Goal: Communication & Community: Answer question/provide support

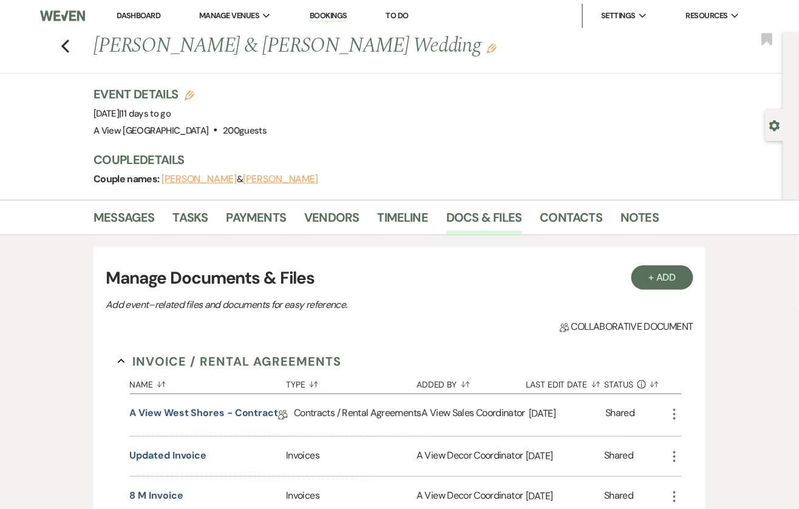
click at [135, 17] on link "Dashboard" at bounding box center [139, 15] width 44 height 10
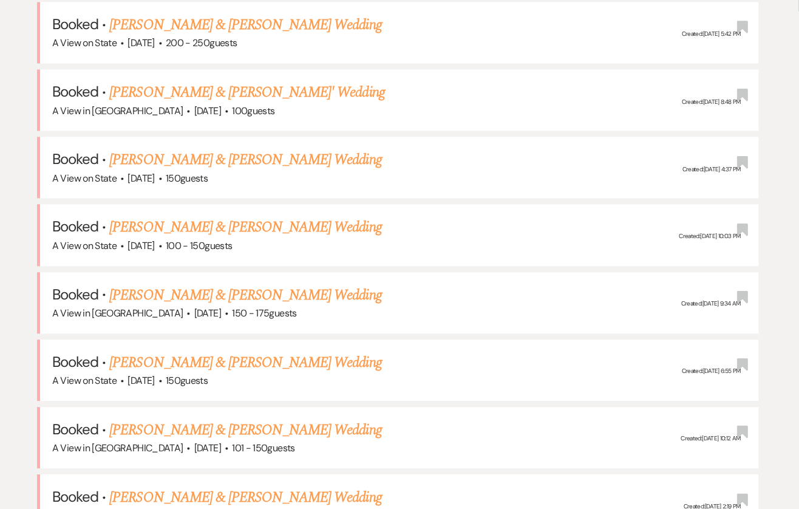
scroll to position [617, 0]
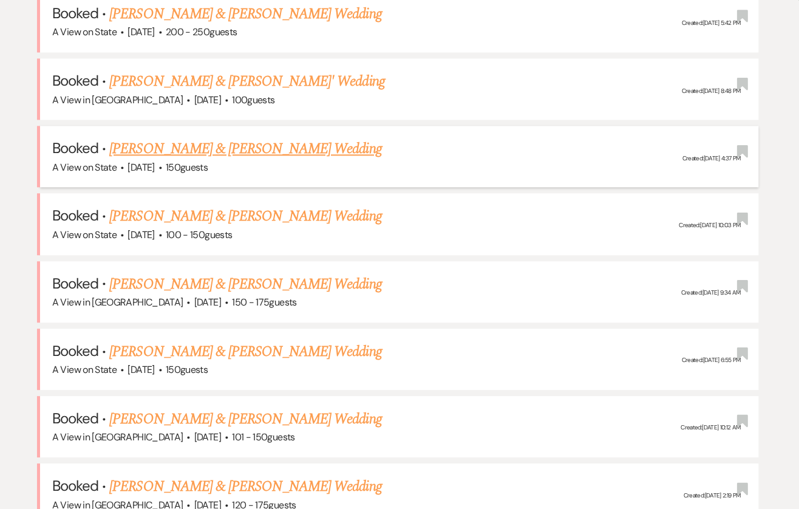
click at [189, 139] on link "[PERSON_NAME] & [PERSON_NAME] Wedding" at bounding box center [245, 149] width 272 height 22
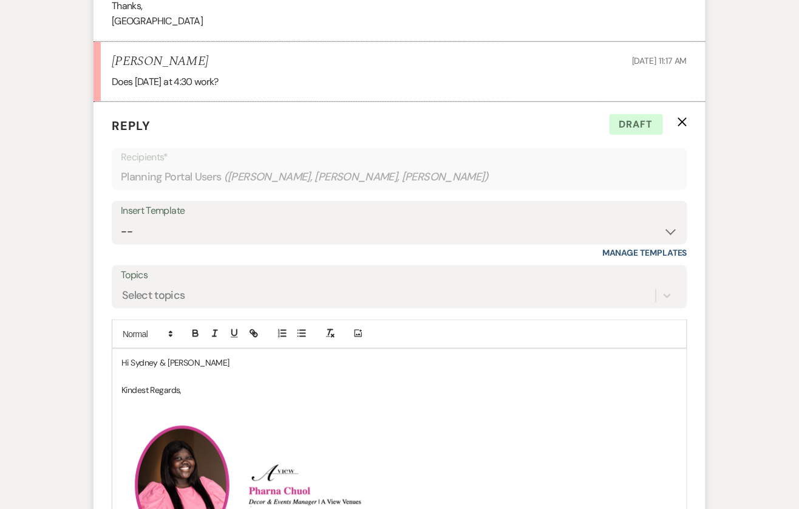
scroll to position [1442, 0]
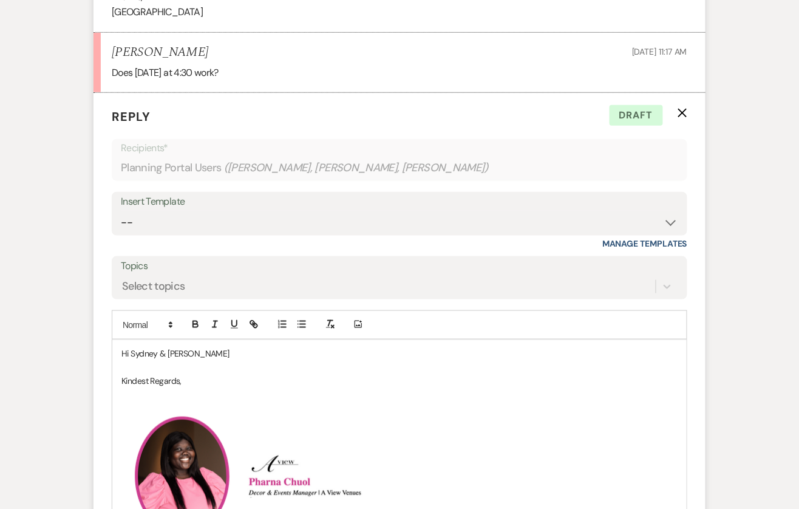
click at [220, 373] on p at bounding box center [399, 367] width 556 height 13
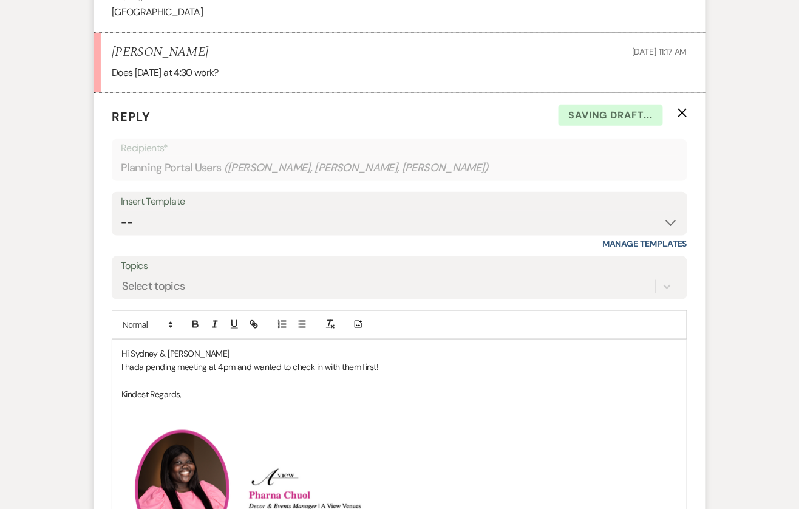
click at [137, 374] on p "I hada pending meeting at 4pm and wanted to check in with them first!" at bounding box center [399, 367] width 556 height 13
click at [384, 374] on p "I had a pending meeting at 4 pm and wanted to check in with them first!" at bounding box center [399, 367] width 556 height 13
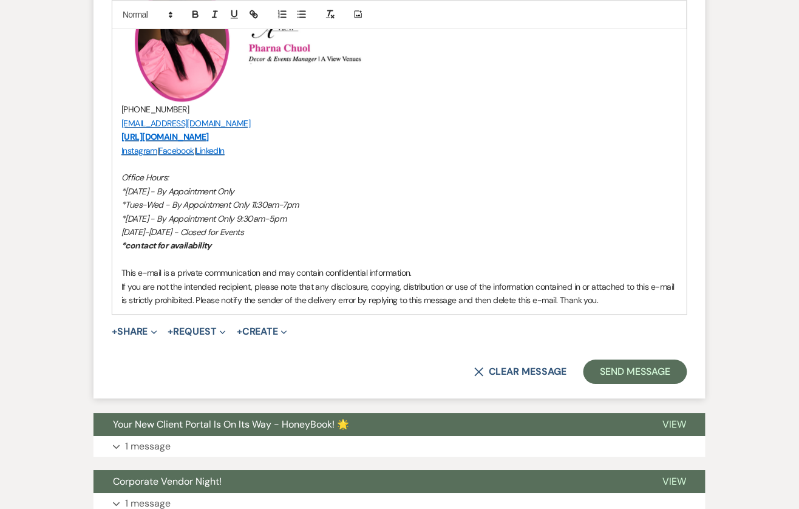
scroll to position [1910, 0]
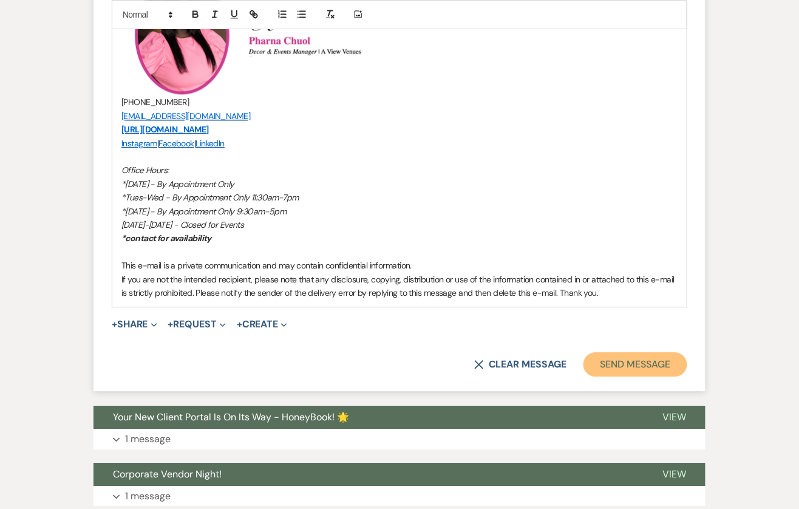
click at [610, 373] on button "Send Message" at bounding box center [635, 364] width 104 height 24
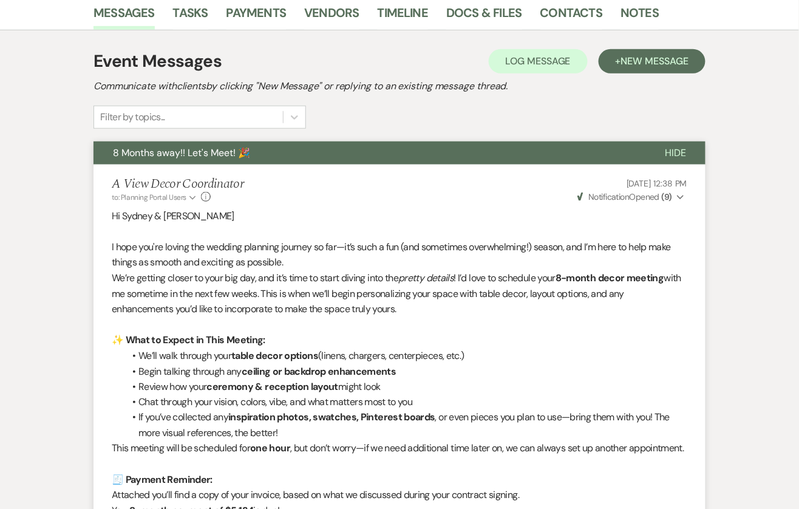
scroll to position [0, 0]
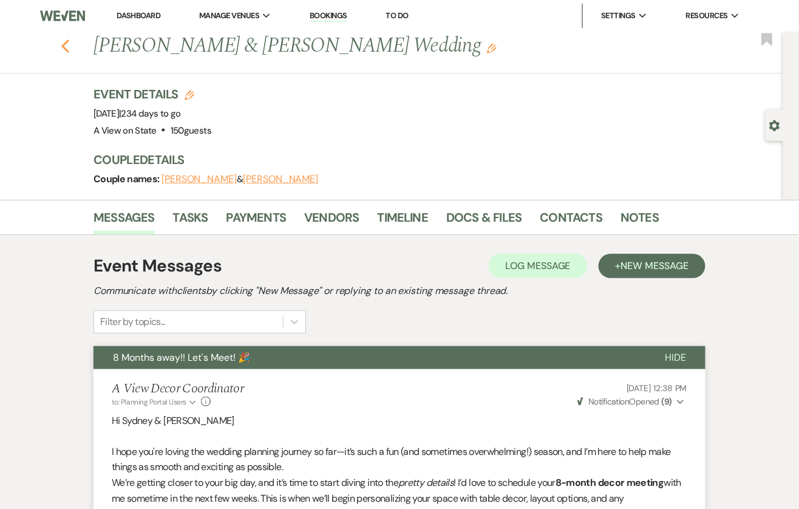
click at [64, 50] on icon "Previous" at bounding box center [65, 46] width 9 height 15
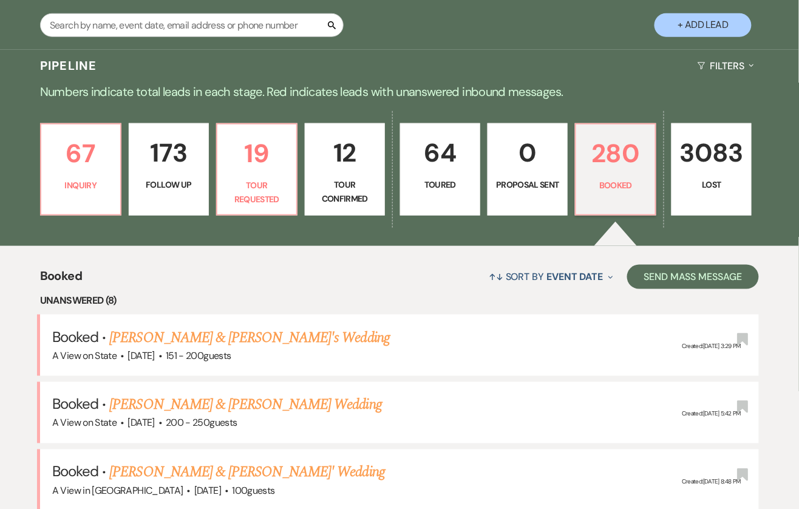
scroll to position [186, 0]
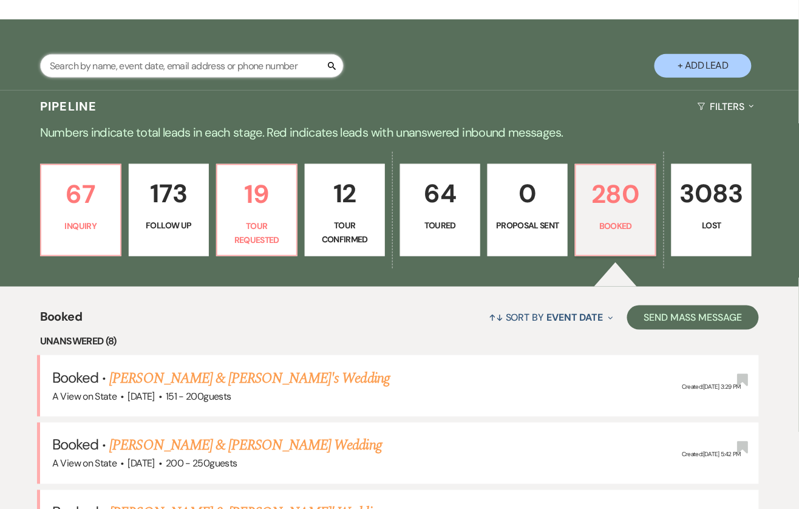
click at [156, 61] on input "text" at bounding box center [192, 66] width 304 height 24
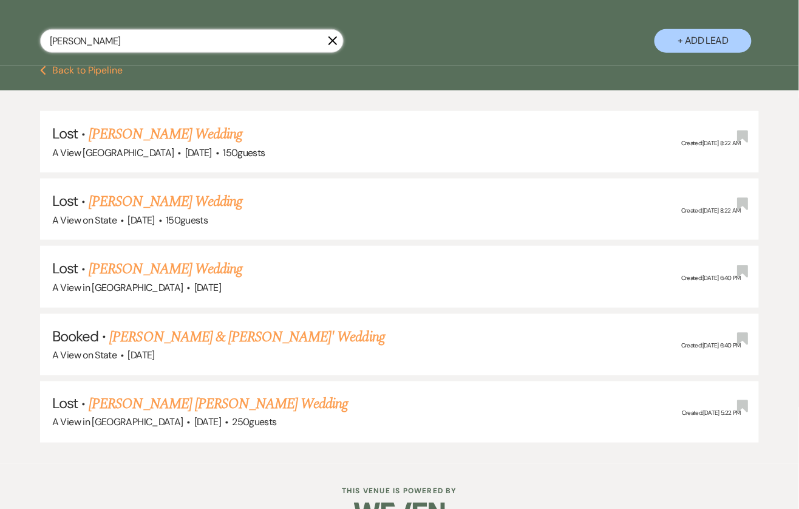
scroll to position [240, 0]
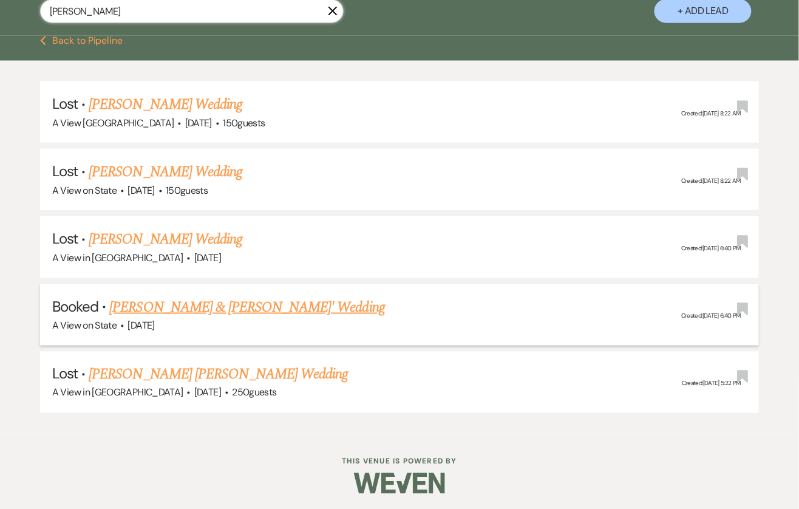
type input "[PERSON_NAME]"
click at [169, 304] on link "[PERSON_NAME] & [PERSON_NAME]' Wedding" at bounding box center [247, 307] width 276 height 22
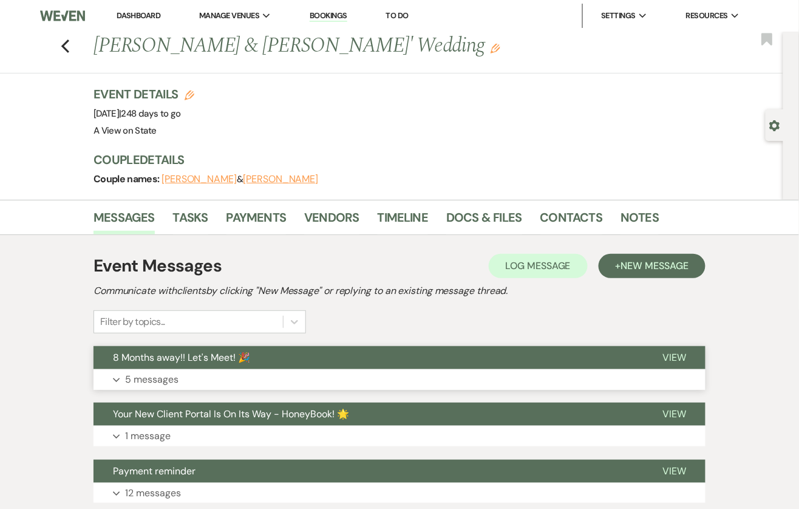
click at [219, 365] on button "8 Months away!! Let's Meet! 🎉" at bounding box center [367, 357] width 549 height 23
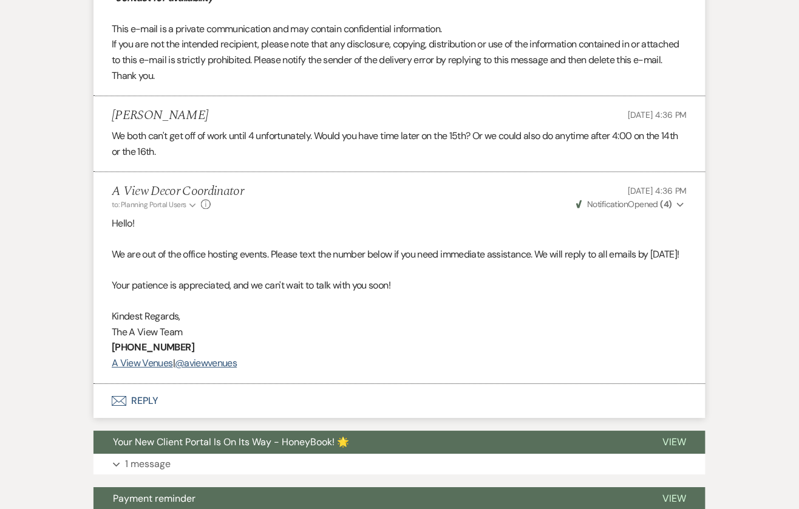
scroll to position [1869, 0]
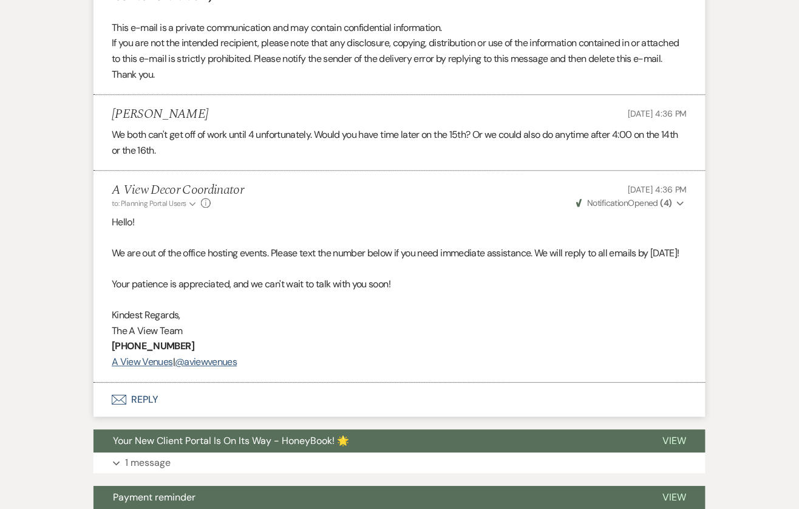
click at [125, 416] on button "Envelope Reply" at bounding box center [399, 399] width 612 height 34
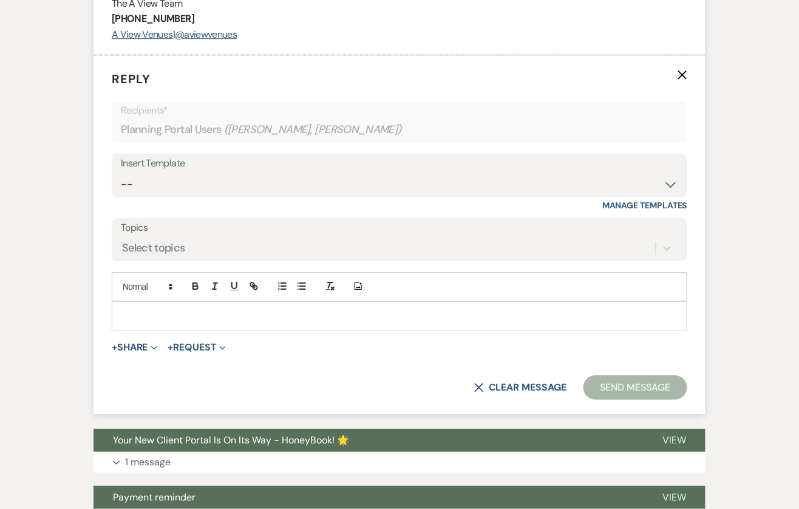
scroll to position [2204, 0]
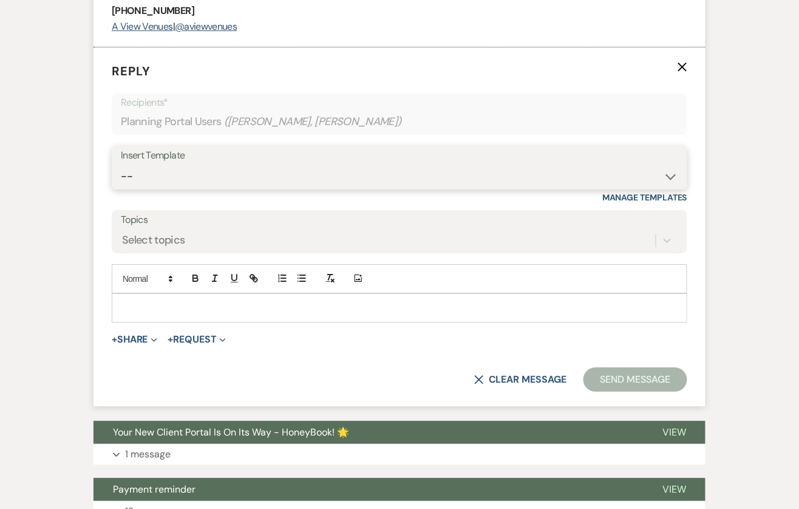
click at [277, 188] on select "-- Tour Confirmation Contract (Pre-Booked Leads) Out of office Inquiry Email Al…" at bounding box center [399, 177] width 557 height 24
select select "3704"
click at [121, 188] on select "-- Tour Confirmation Contract (Pre-Booked Leads) Out of office Inquiry Email Al…" at bounding box center [399, 177] width 557 height 24
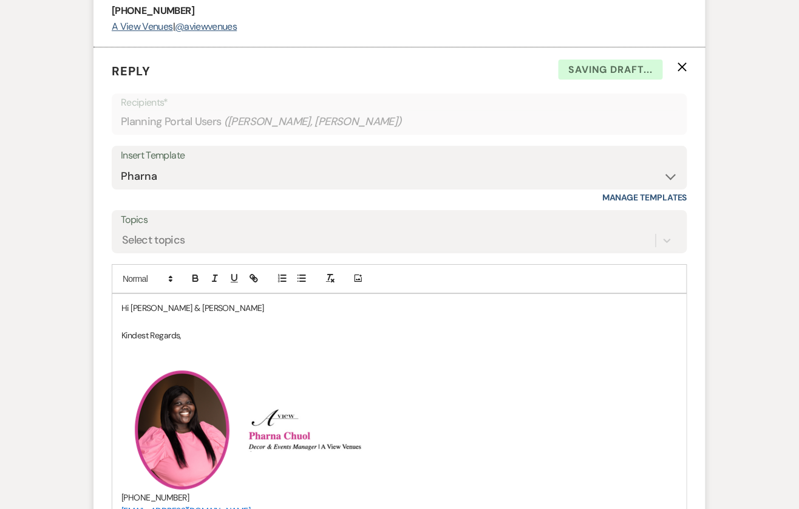
click at [206, 314] on p "Hi [PERSON_NAME] & [PERSON_NAME]" at bounding box center [399, 307] width 556 height 13
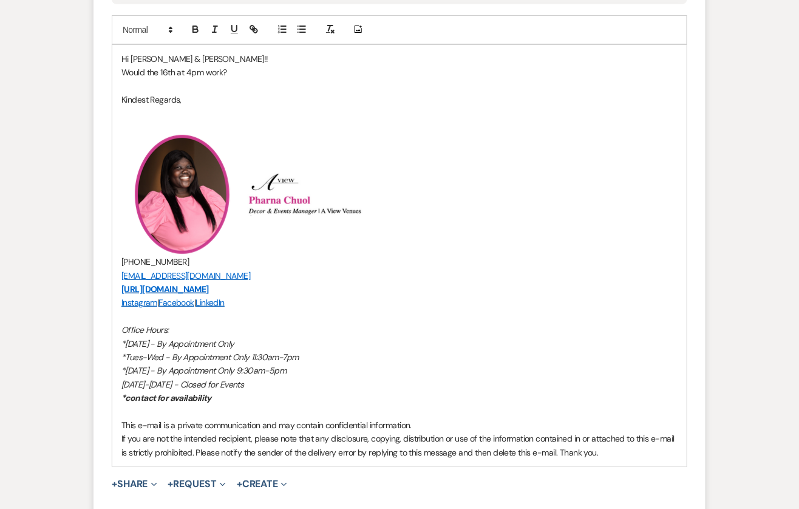
scroll to position [2508, 0]
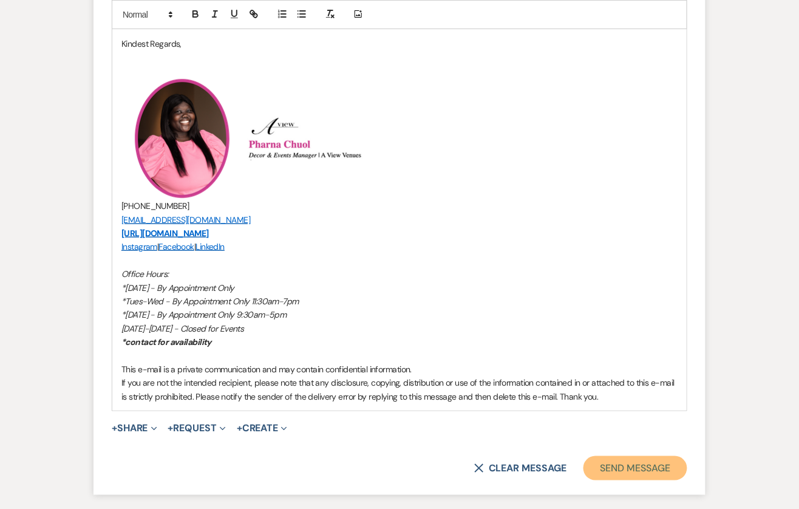
click at [627, 480] on button "Send Message" at bounding box center [635, 468] width 104 height 24
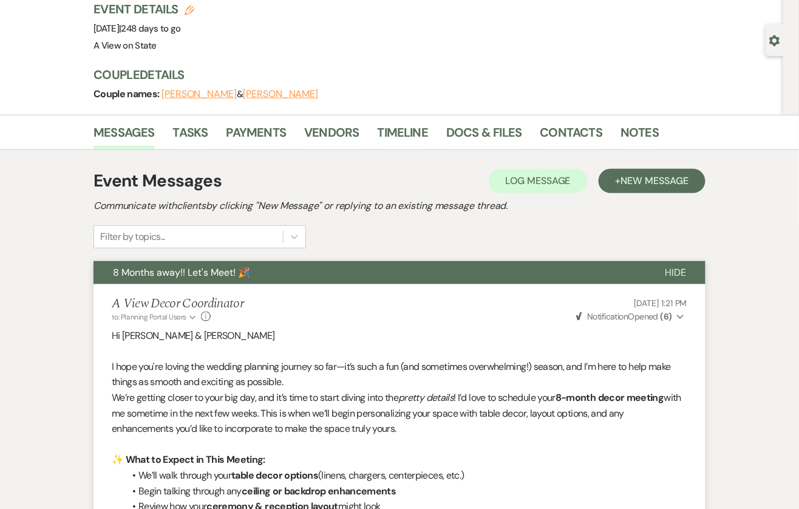
scroll to position [0, 0]
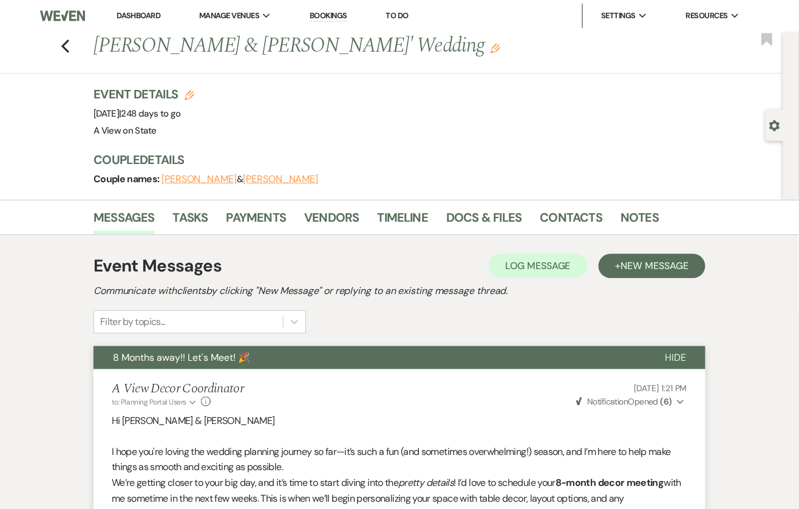
click at [128, 12] on link "Dashboard" at bounding box center [139, 15] width 44 height 10
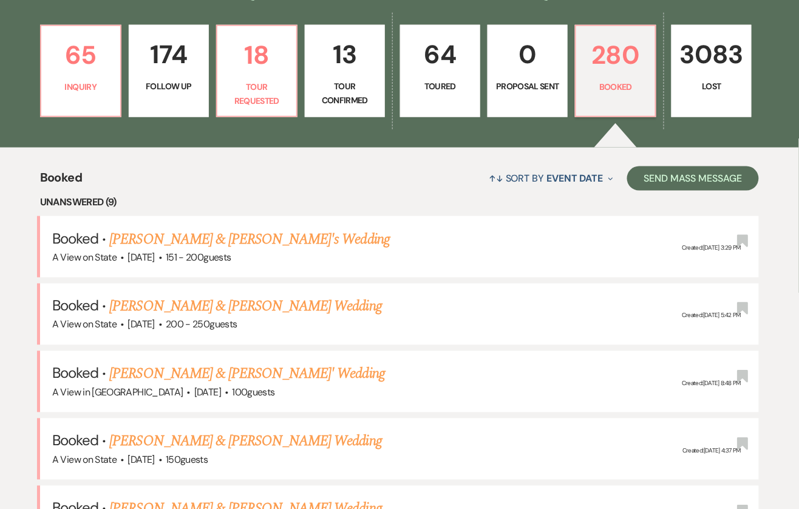
scroll to position [335, 0]
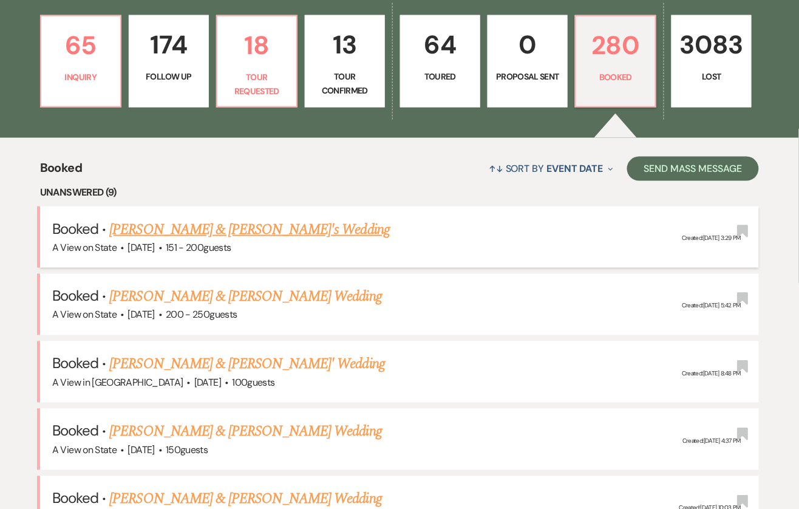
click at [240, 231] on link "[PERSON_NAME] & [PERSON_NAME]'s Wedding" at bounding box center [249, 230] width 280 height 22
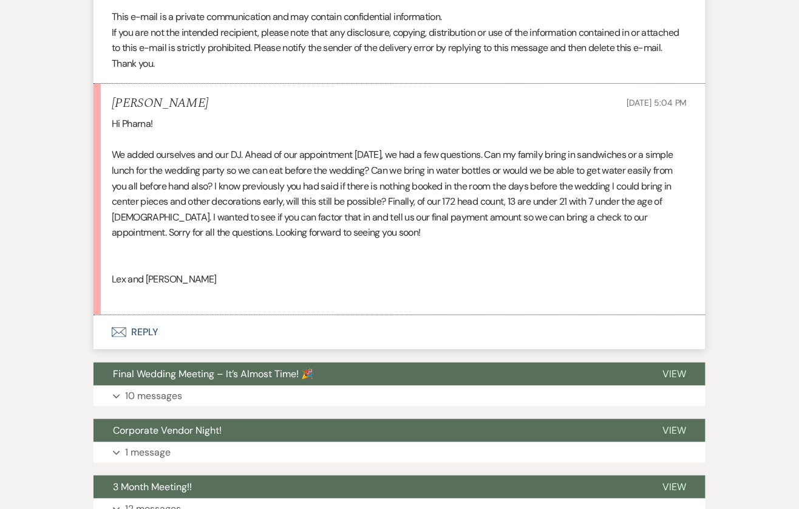
scroll to position [2428, 0]
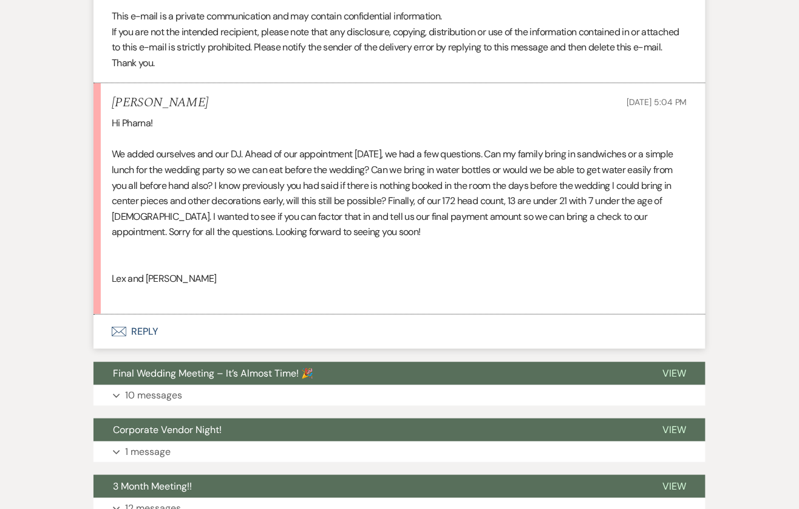
click at [137, 348] on button "Envelope Reply" at bounding box center [399, 331] width 612 height 34
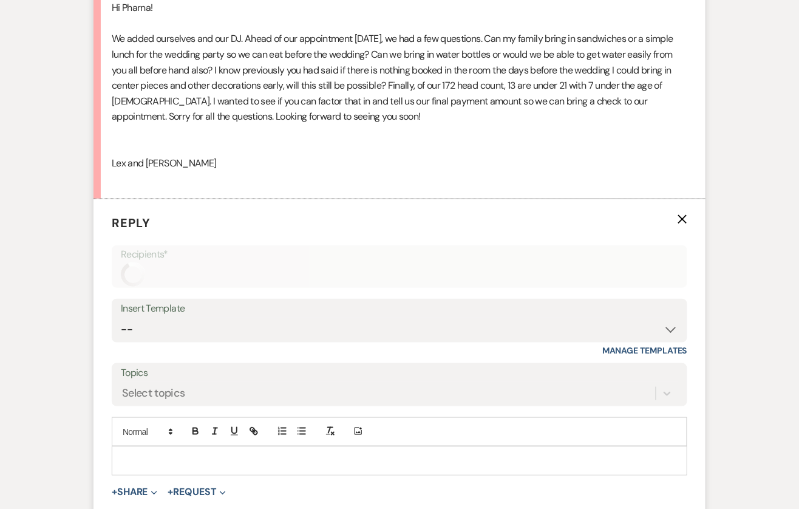
scroll to position [2680, 0]
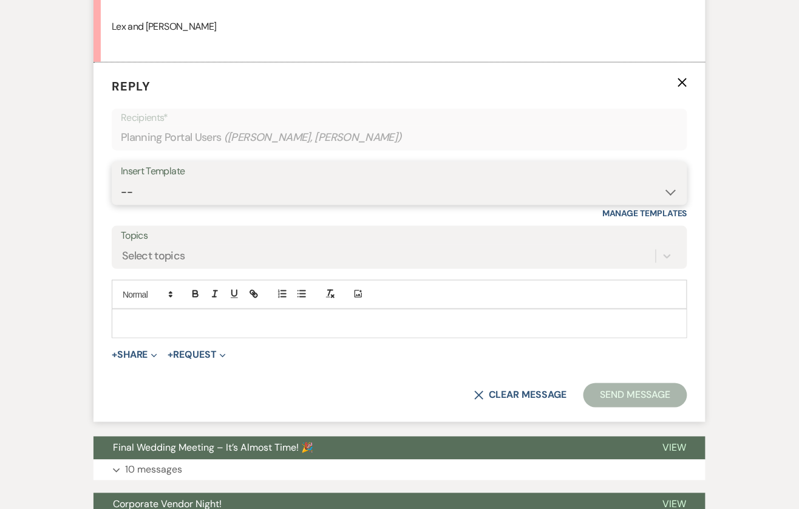
click at [208, 204] on select "-- Tour Confirmation Contract (Pre-Booked Leads) Out of office Inquiry Email Al…" at bounding box center [399, 192] width 557 height 24
select select "3704"
click at [121, 192] on select "-- Tour Confirmation Contract (Pre-Booked Leads) Out of office Inquiry Email Al…" at bounding box center [399, 192] width 557 height 24
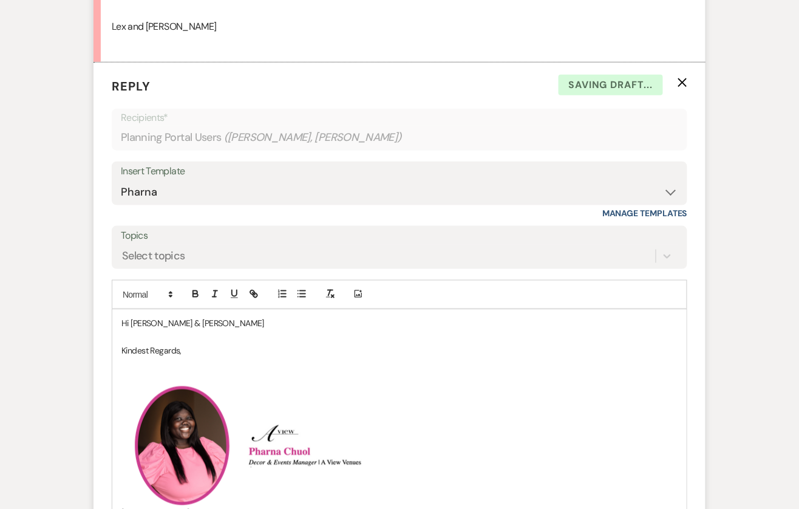
click at [199, 341] on p at bounding box center [399, 336] width 556 height 13
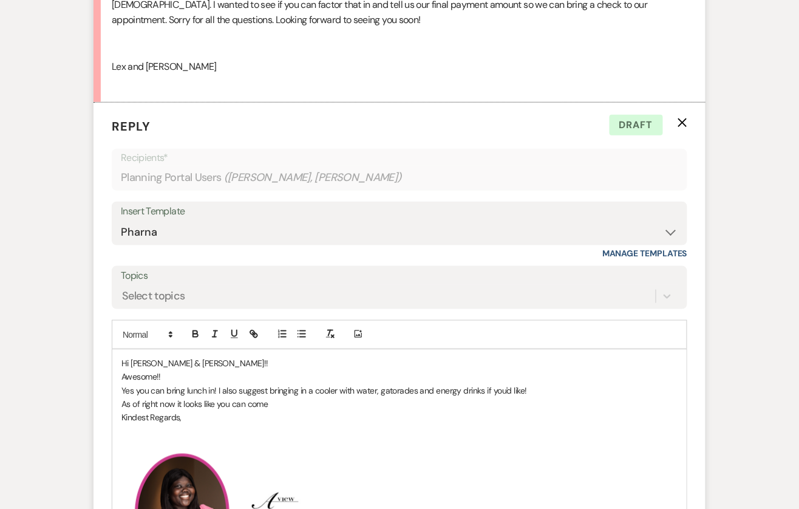
scroll to position [2644, 0]
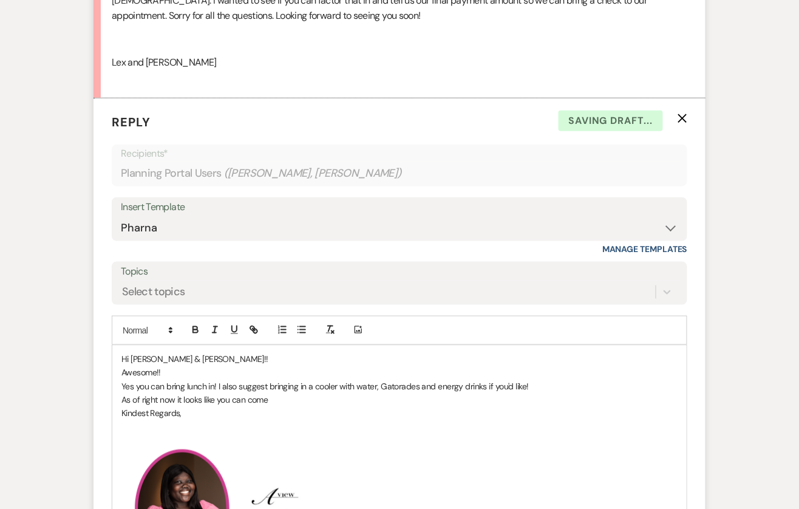
click at [287, 407] on p "As of right now it looks like you can come" at bounding box center [399, 399] width 556 height 13
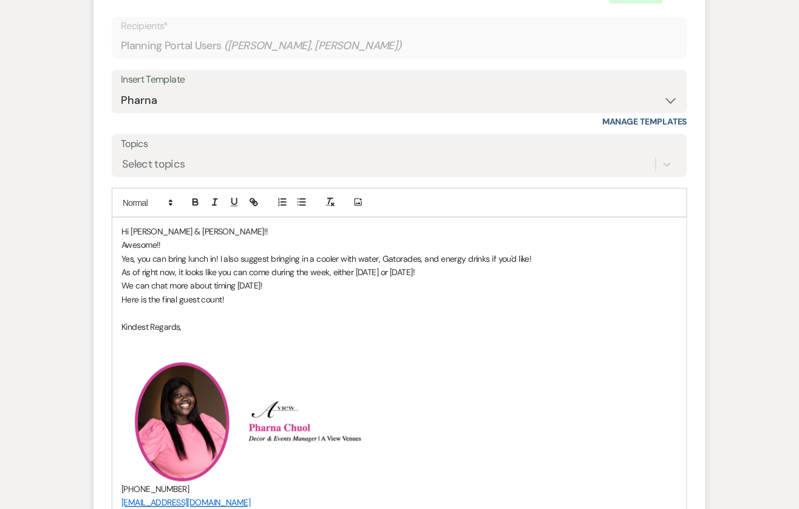
scroll to position [2773, 0]
click at [279, 306] on p "Here is the final guest count!" at bounding box center [399, 299] width 556 height 13
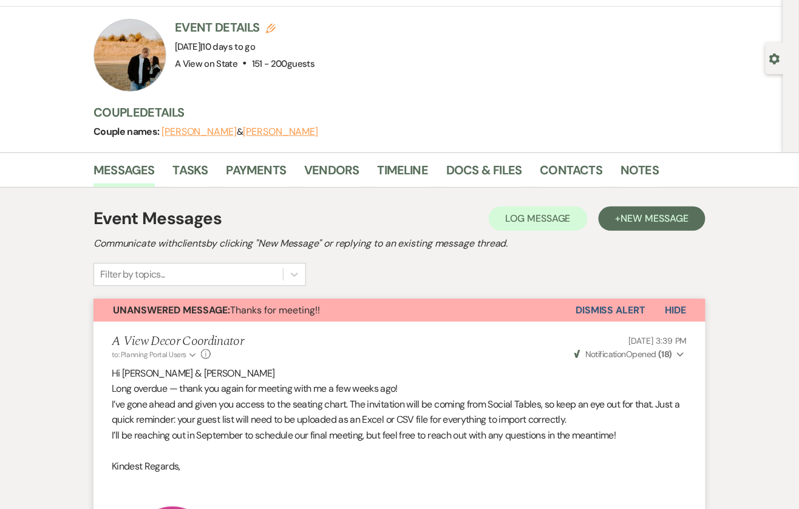
scroll to position [0, 0]
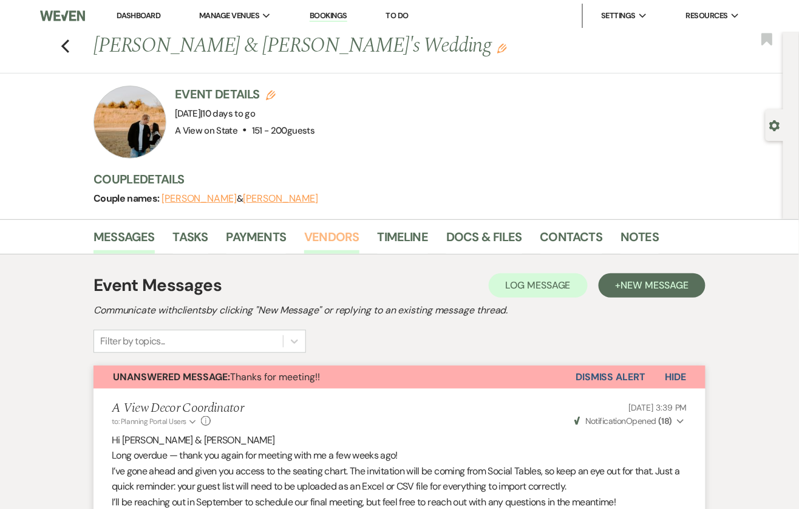
click at [336, 233] on link "Vendors" at bounding box center [331, 240] width 55 height 27
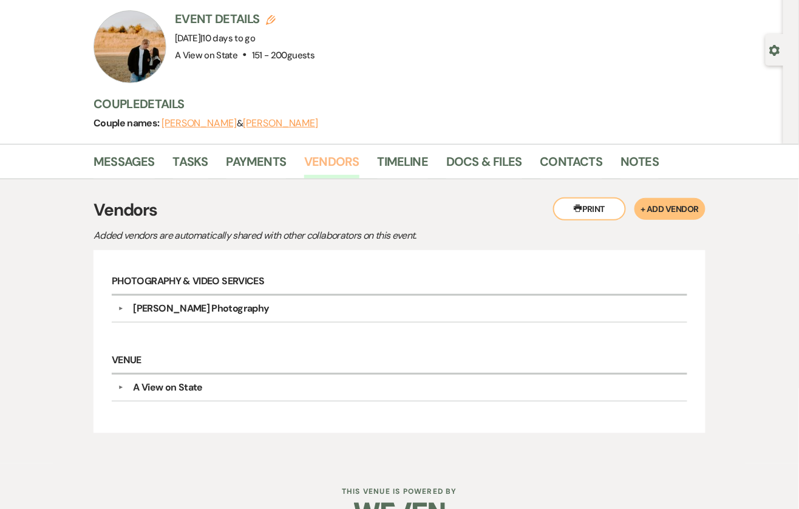
scroll to position [104, 0]
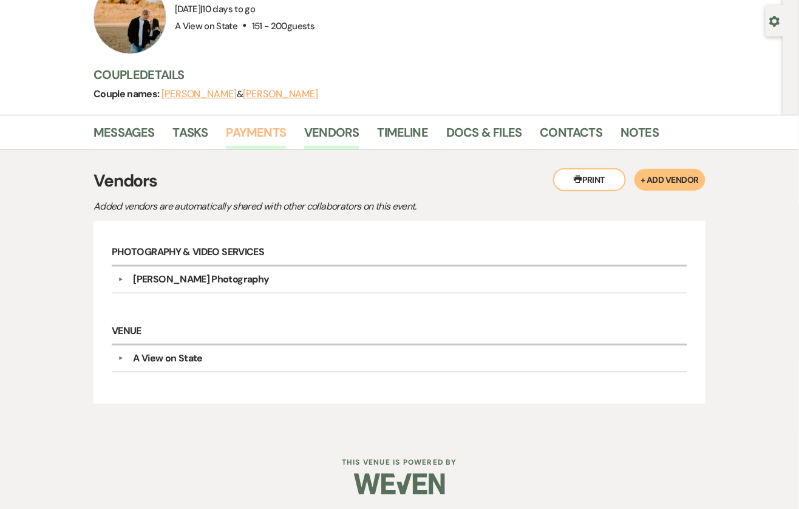
click at [277, 129] on link "Payments" at bounding box center [256, 136] width 60 height 27
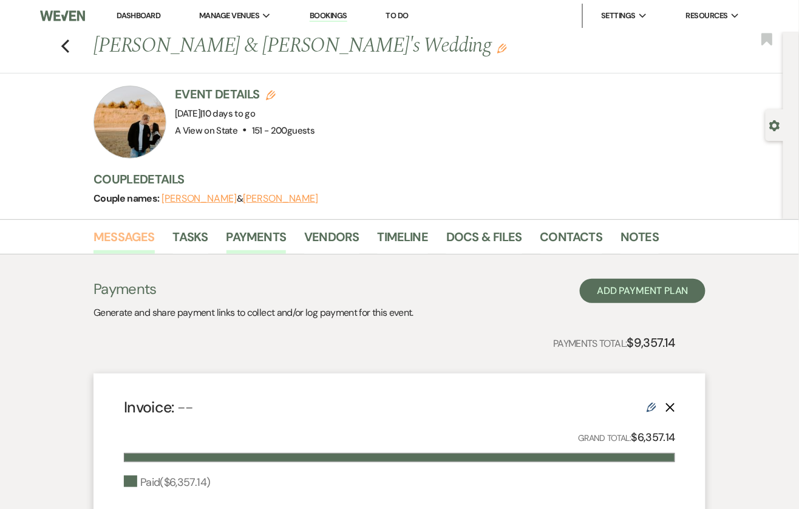
click at [148, 235] on link "Messages" at bounding box center [123, 240] width 61 height 27
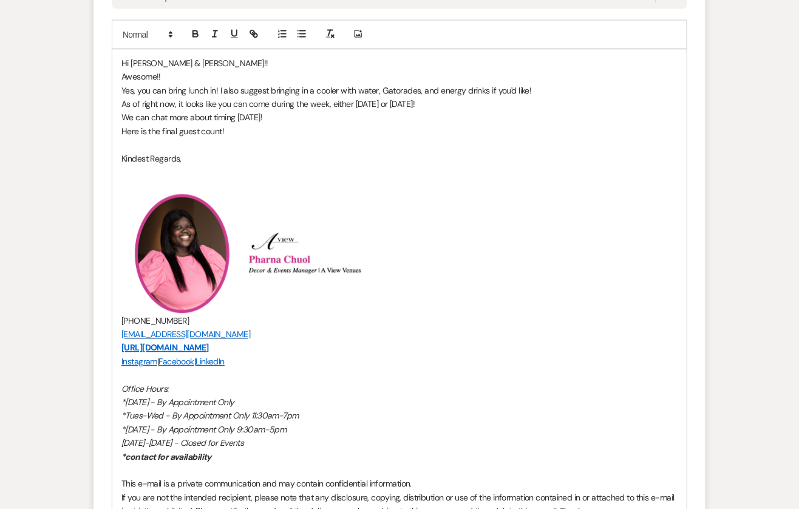
scroll to position [2956, 0]
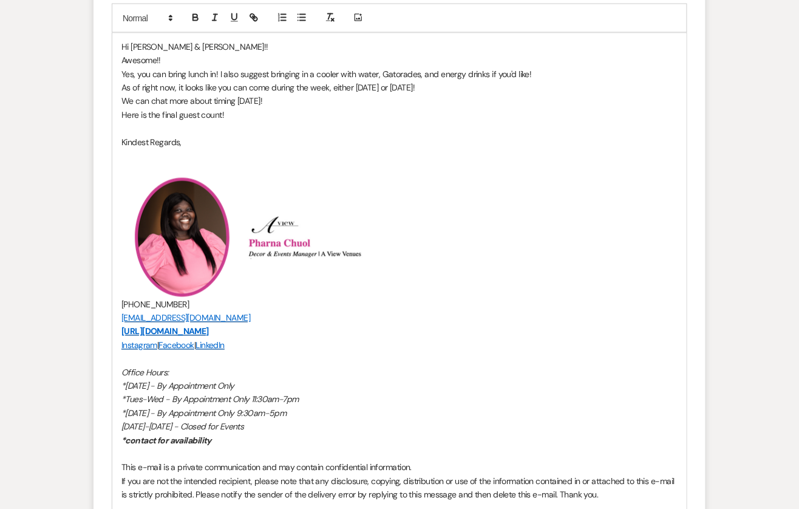
click at [241, 122] on p "Here is the final guest count!" at bounding box center [399, 115] width 556 height 13
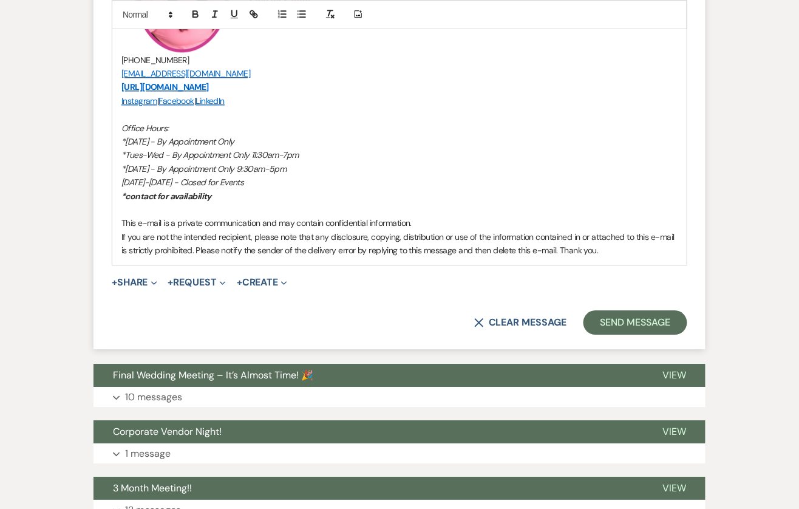
scroll to position [3208, 0]
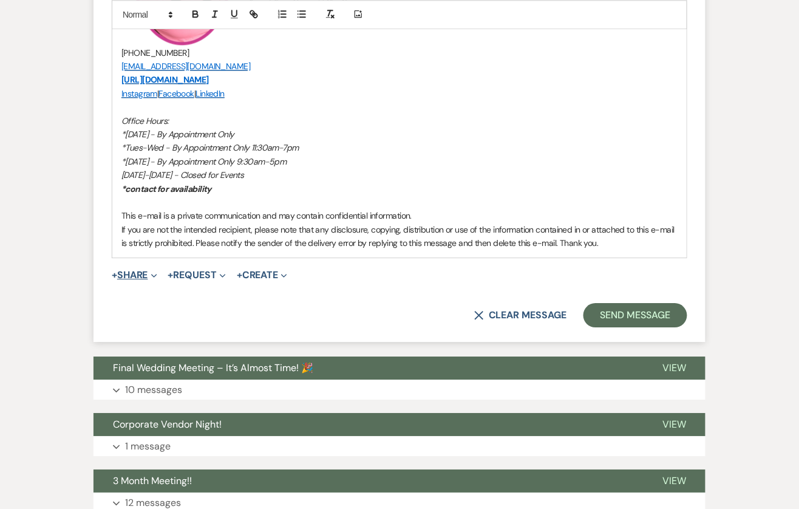
click at [157, 279] on icon "Expand" at bounding box center [154, 276] width 6 height 6
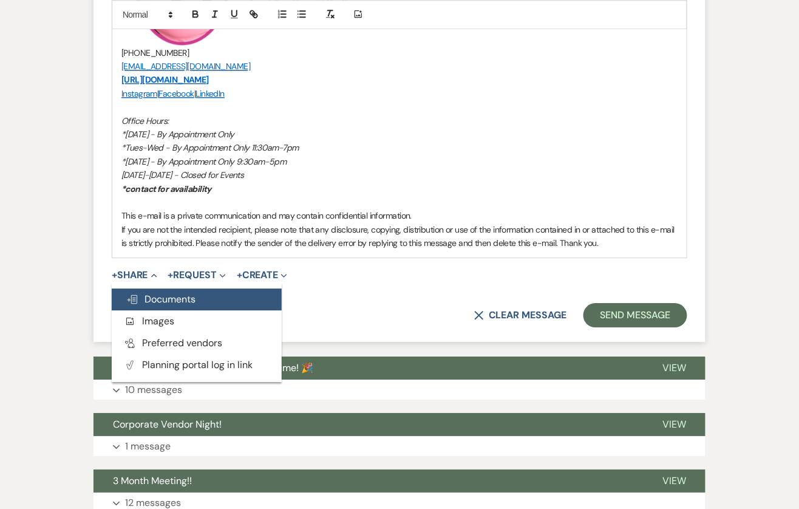
click at [186, 305] on span "Doc Upload Documents" at bounding box center [160, 299] width 69 height 13
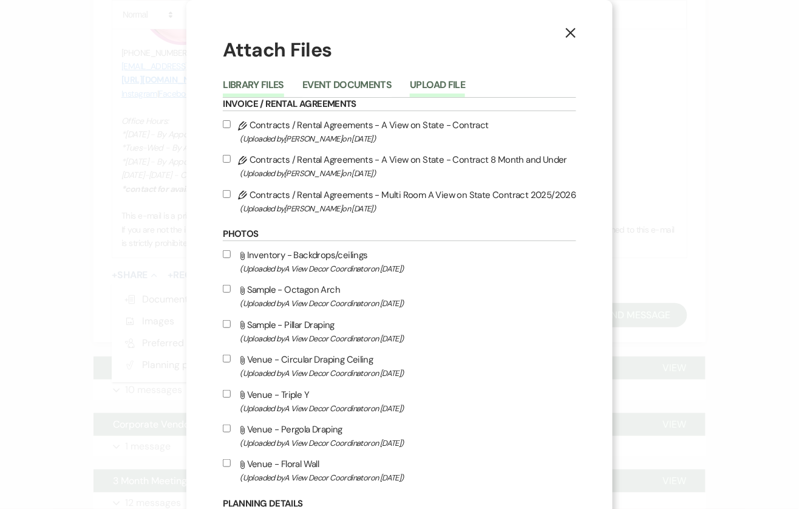
click at [431, 86] on button "Upload File" at bounding box center [437, 88] width 55 height 17
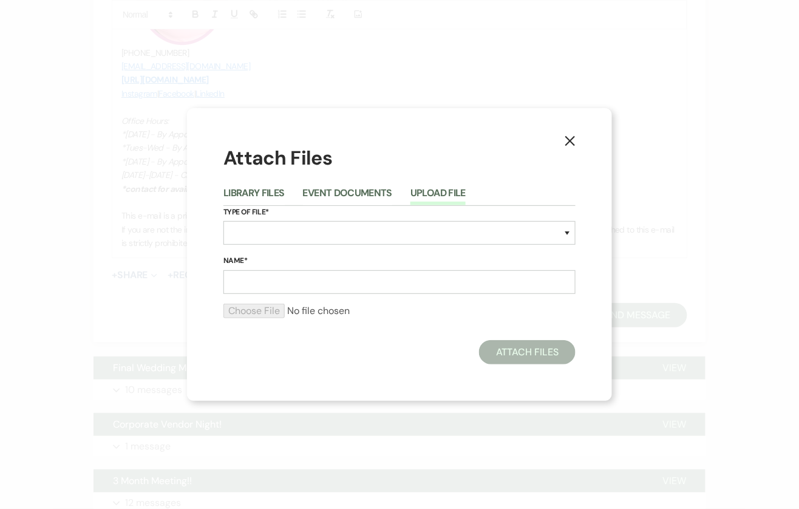
click at [280, 246] on div "Type of File* Special Event Insurance Vendor Certificate of Insurance Contracts…" at bounding box center [399, 230] width 352 height 49
click at [276, 233] on select "Special Event Insurance Vendor Certificate of Insurance Contracts / Rental Agre…" at bounding box center [399, 233] width 352 height 24
select select "22"
click at [223, 221] on select "Special Event Insurance Vendor Certificate of Insurance Contracts / Rental Agre…" at bounding box center [399, 233] width 352 height 24
click at [277, 280] on input "Name*" at bounding box center [399, 282] width 352 height 24
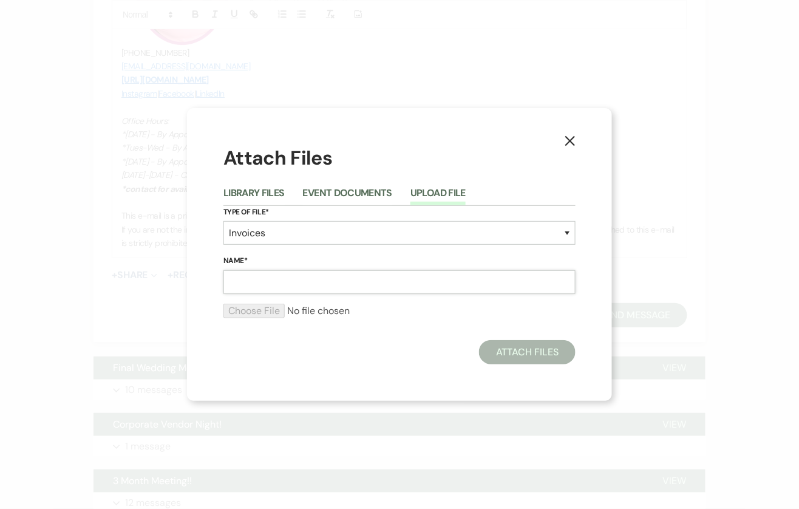
type input "Updated invoice"
click at [270, 300] on form "Type of File* Special Event Insurance Vendor Certificate of Insurance Contracts…" at bounding box center [399, 267] width 352 height 123
click at [271, 310] on input "file" at bounding box center [399, 311] width 352 height 15
type input "C:\fakepath\Alexa & [PERSON_NAME] Final .pdf"
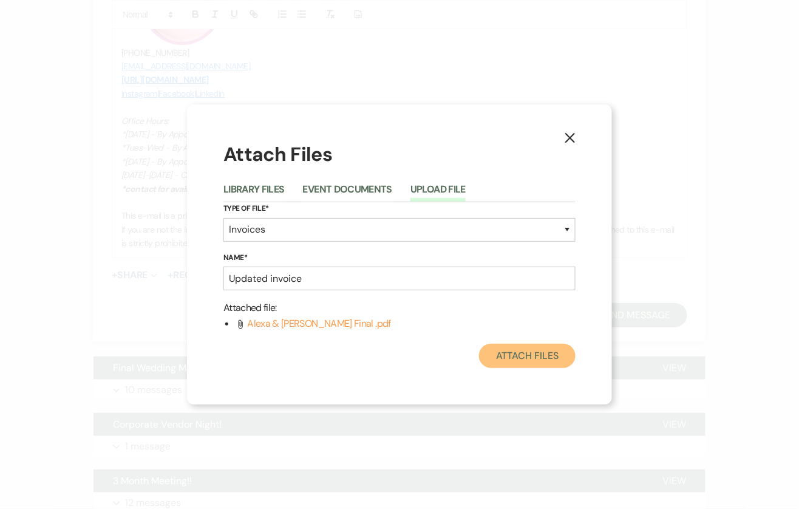
click at [534, 359] on button "Attach Files" at bounding box center [527, 356] width 97 height 24
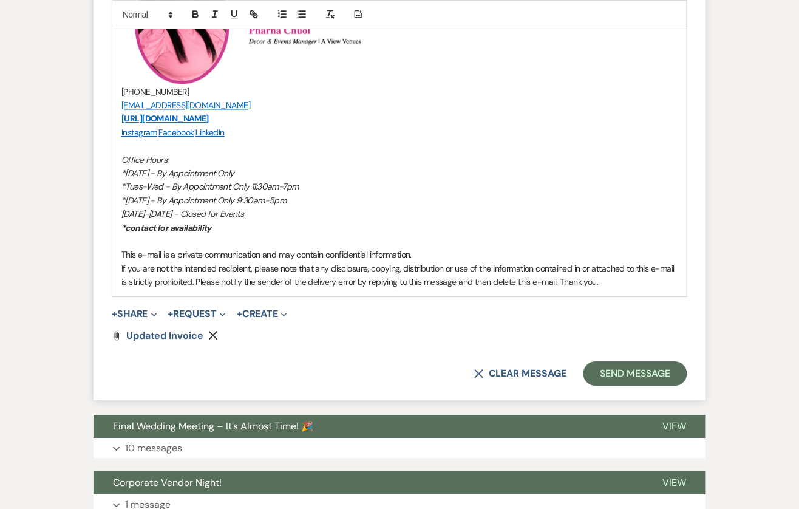
scroll to position [3182, 0]
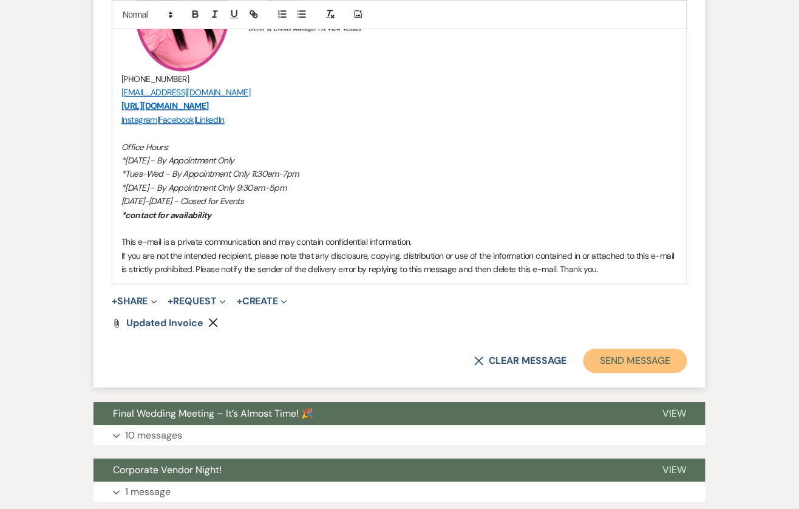
click at [595, 373] on button "Send Message" at bounding box center [635, 360] width 104 height 24
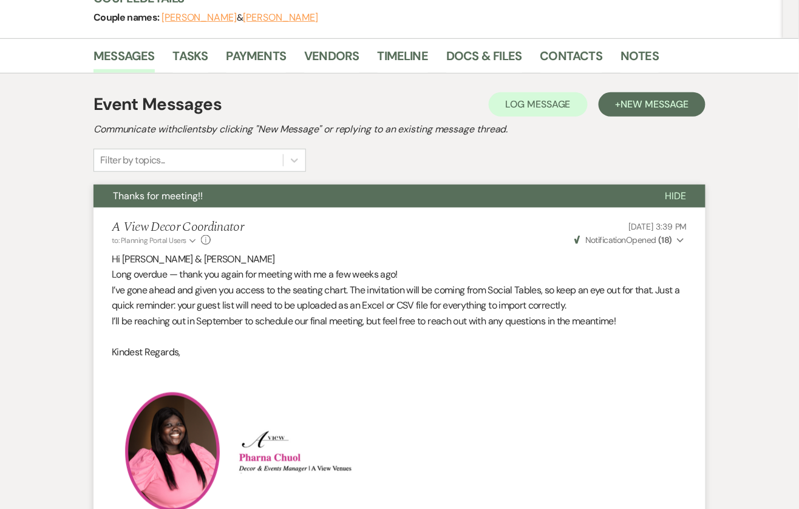
scroll to position [0, 0]
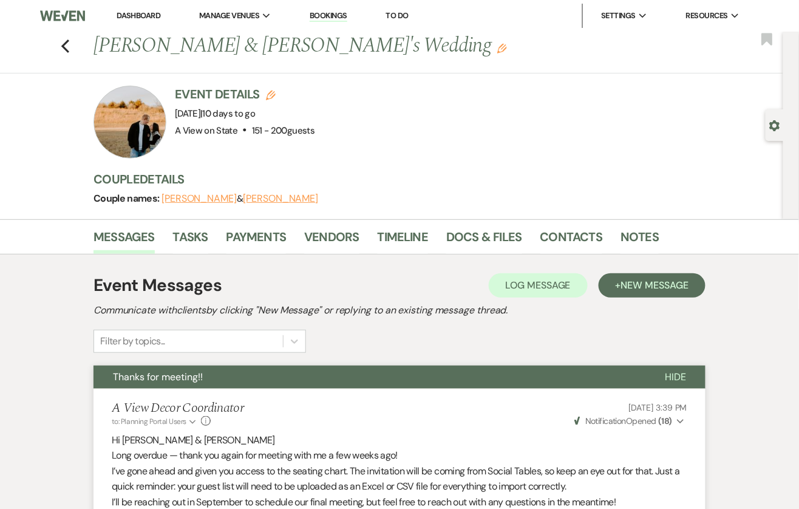
click at [135, 15] on link "Dashboard" at bounding box center [139, 15] width 44 height 10
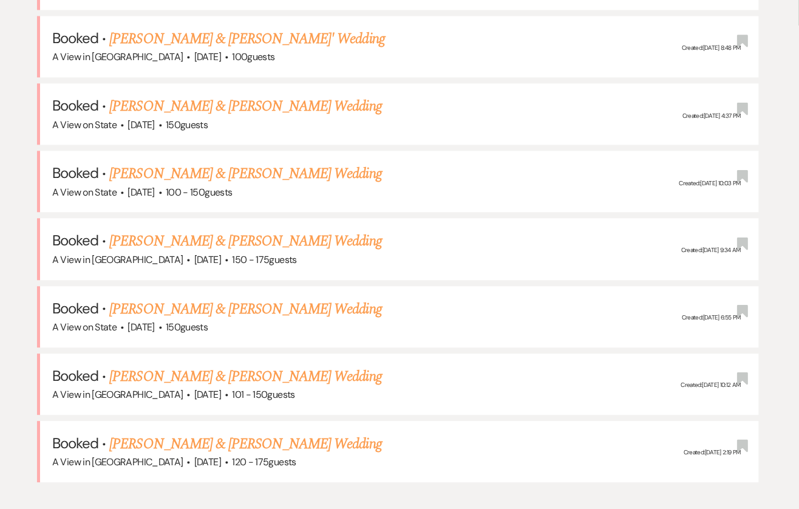
scroll to position [594, 0]
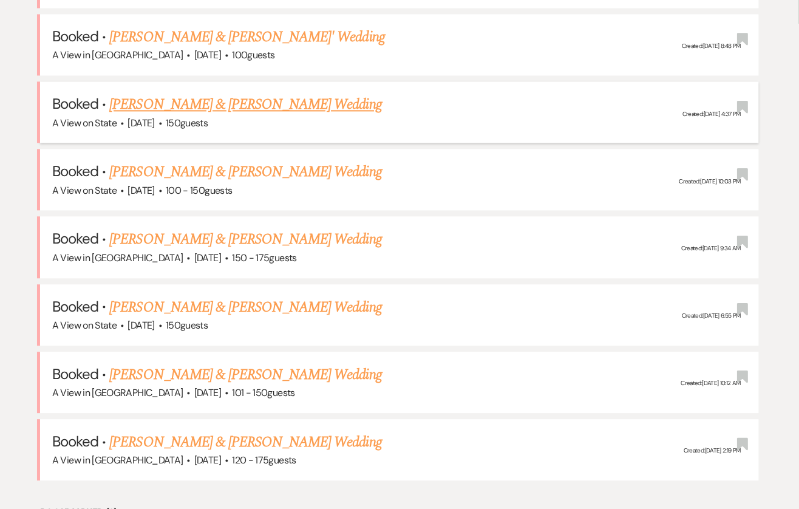
click at [215, 102] on link "[PERSON_NAME] & [PERSON_NAME] Wedding" at bounding box center [245, 105] width 272 height 22
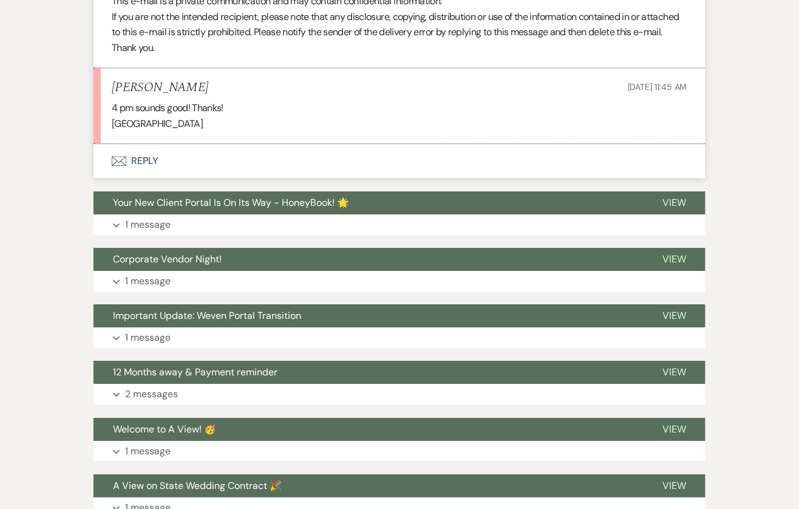
click at [196, 178] on button "Envelope Reply" at bounding box center [399, 161] width 612 height 34
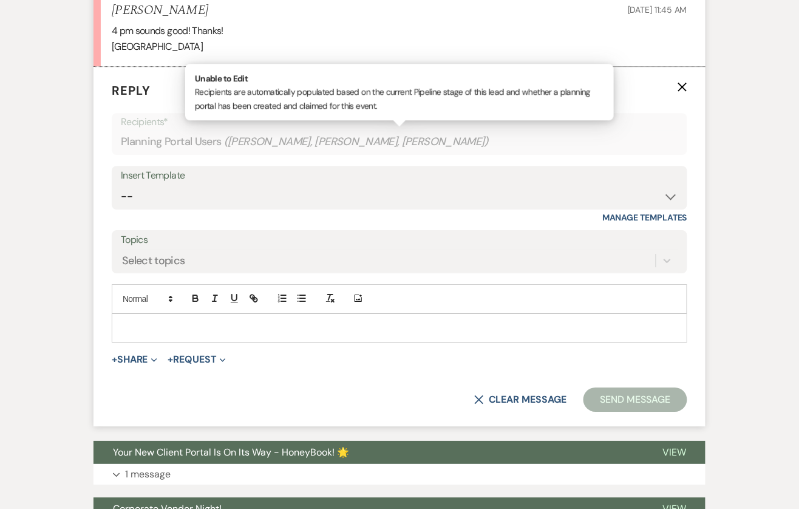
scroll to position [2084, 0]
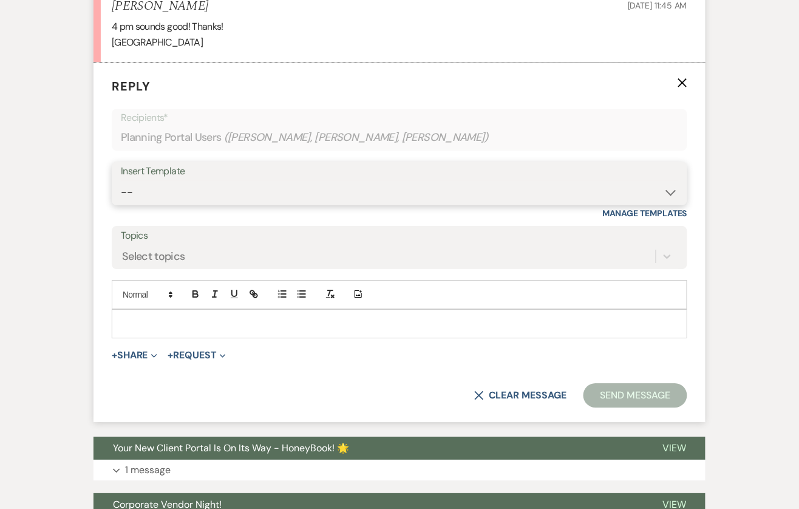
click at [226, 204] on select "-- Tour Confirmation Contract (Pre-Booked Leads) Out of office Inquiry Email Al…" at bounding box center [399, 192] width 557 height 24
select select "3704"
click at [121, 192] on select "-- Tour Confirmation Contract (Pre-Booked Leads) Out of office Inquiry Email Al…" at bounding box center [399, 192] width 557 height 24
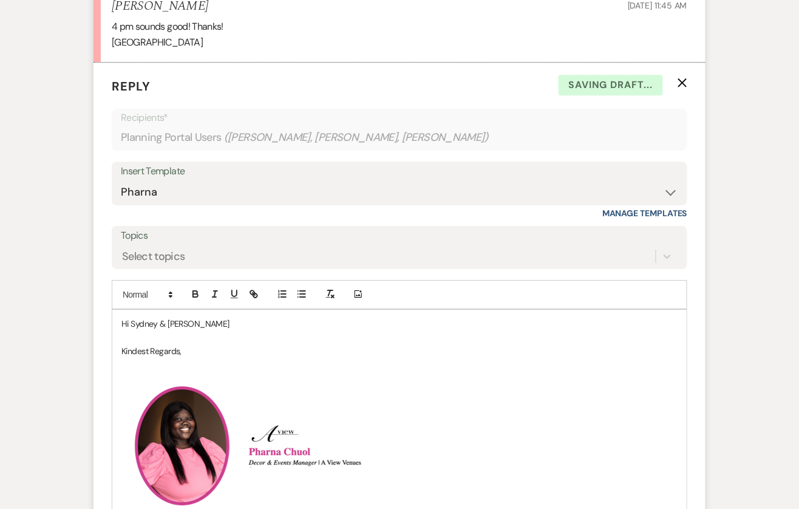
click at [198, 330] on p "Hi Sydney & [PERSON_NAME]" at bounding box center [399, 323] width 556 height 13
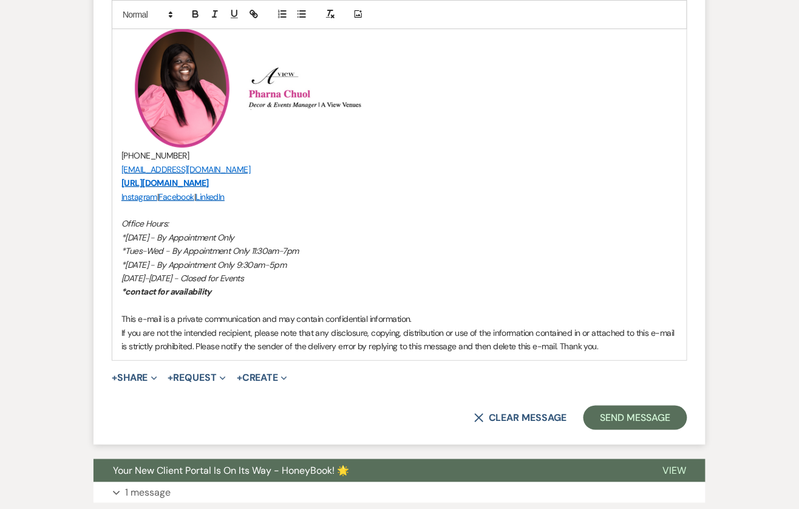
scroll to position [2482, 0]
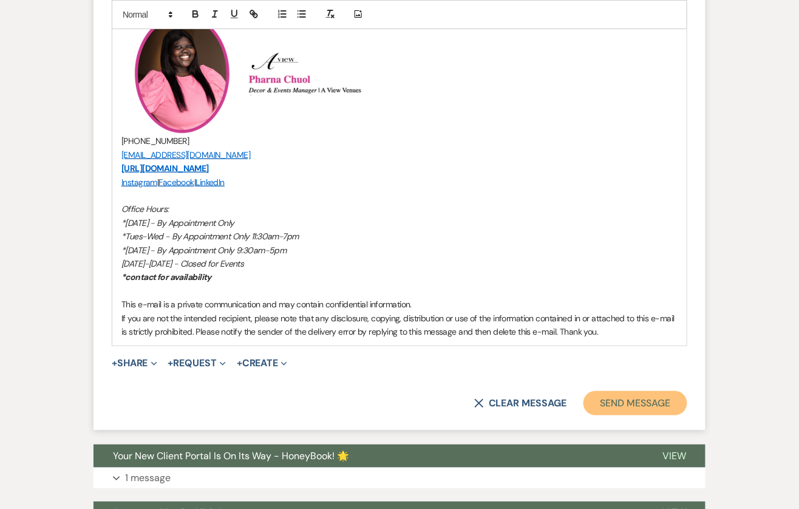
click at [657, 413] on button "Send Message" at bounding box center [635, 403] width 104 height 24
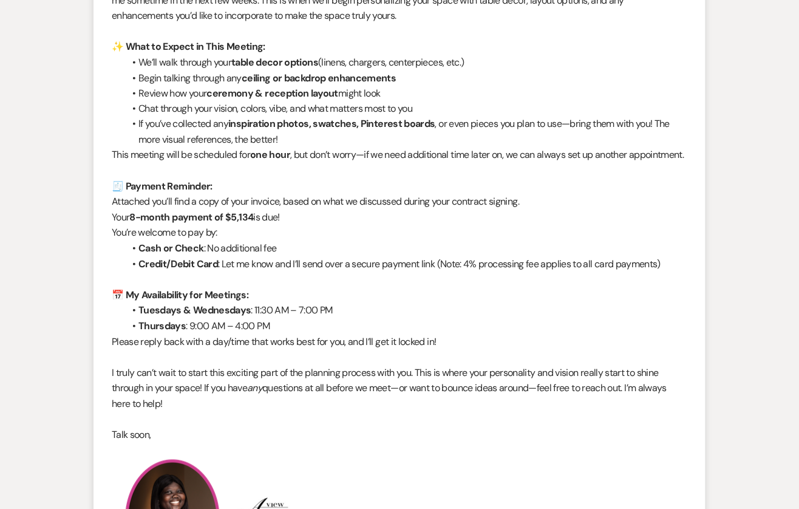
scroll to position [0, 0]
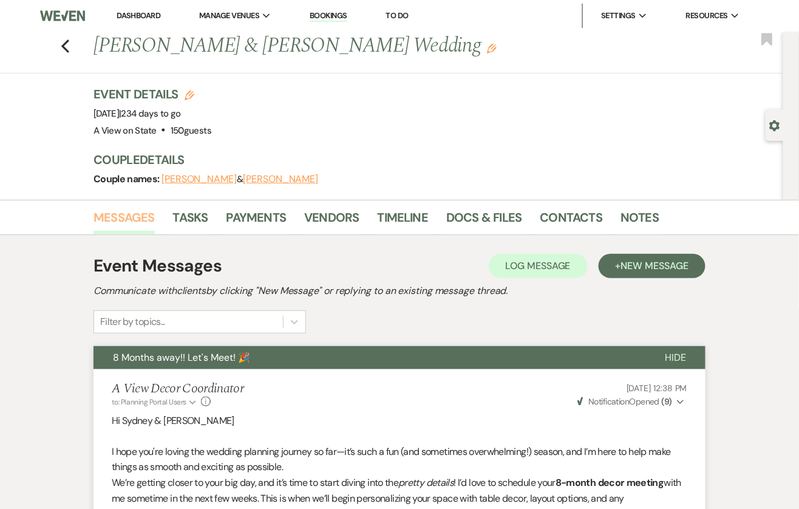
click at [141, 218] on link "Messages" at bounding box center [123, 221] width 61 height 27
click at [142, 15] on link "Dashboard" at bounding box center [139, 15] width 44 height 10
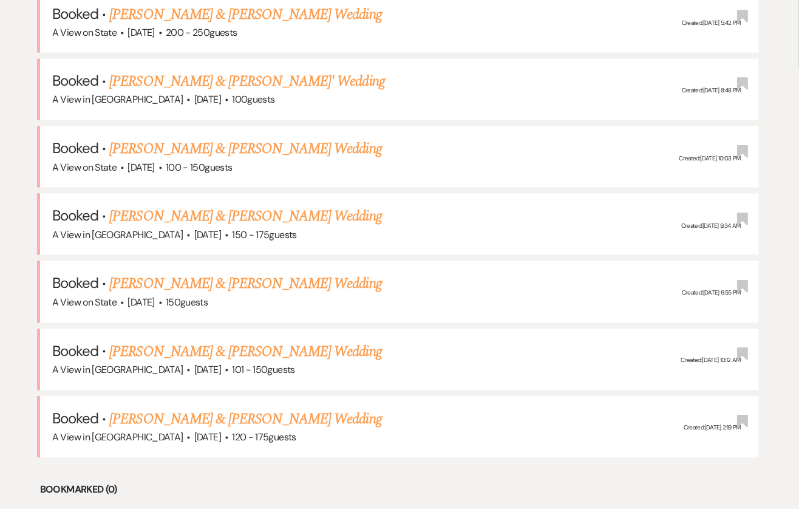
scroll to position [560, 0]
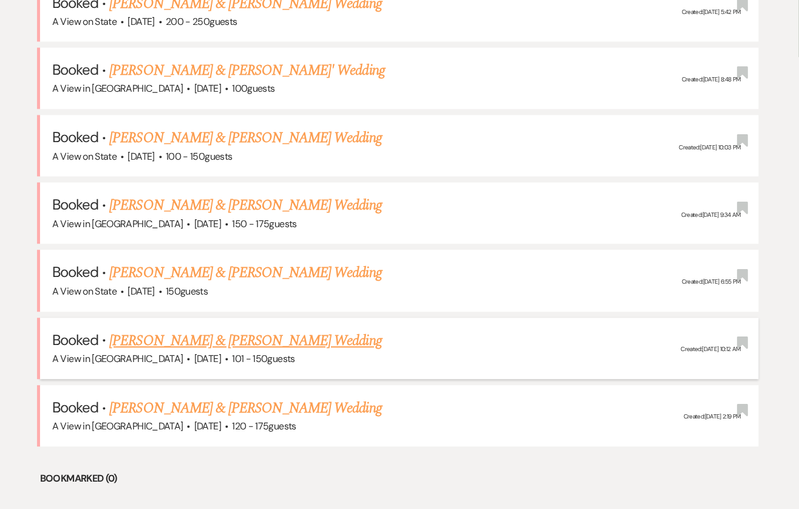
click at [238, 337] on link "[PERSON_NAME] & [PERSON_NAME] Wedding" at bounding box center [245, 341] width 272 height 22
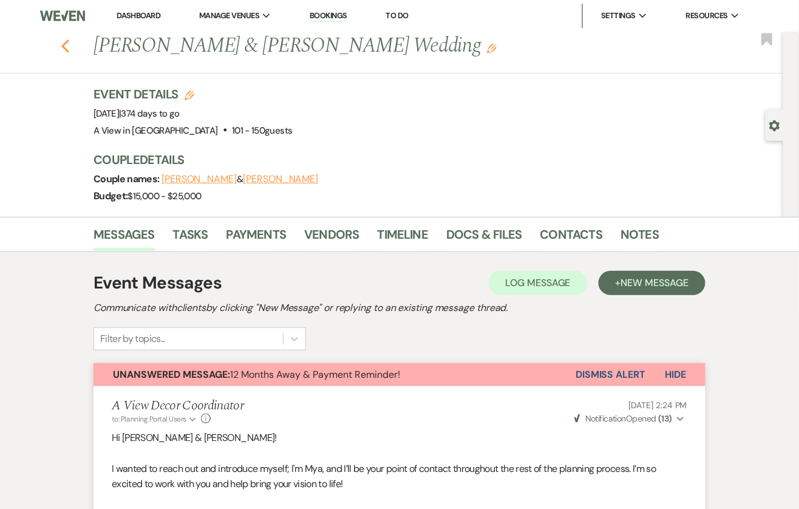
click at [68, 44] on icon "Previous" at bounding box center [65, 46] width 9 height 15
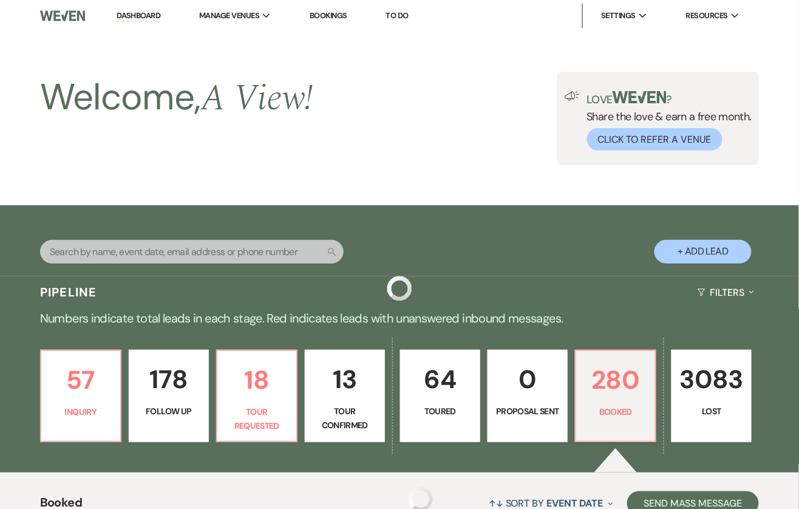
scroll to position [560, 0]
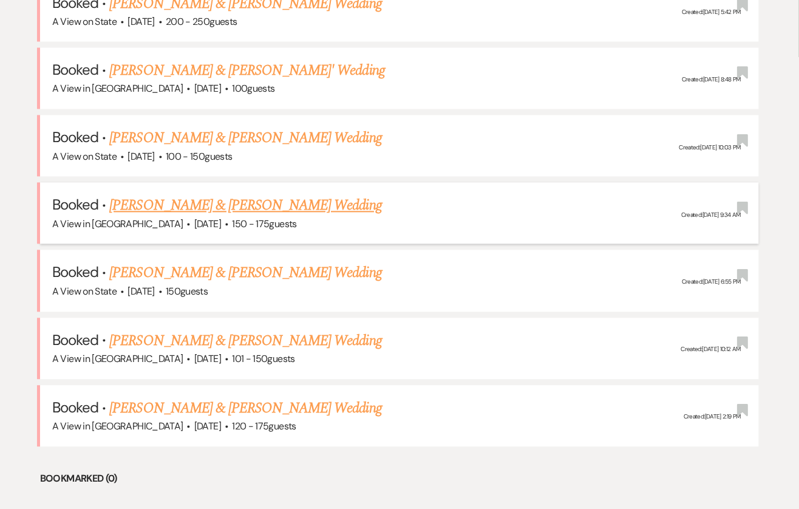
click at [204, 205] on link "[PERSON_NAME] & [PERSON_NAME] Wedding" at bounding box center [245, 206] width 272 height 22
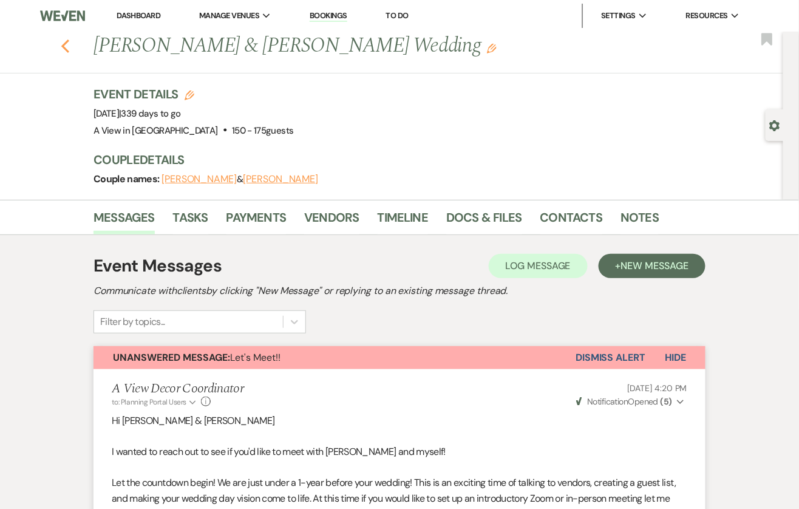
click at [63, 44] on icon "Previous" at bounding box center [65, 46] width 9 height 15
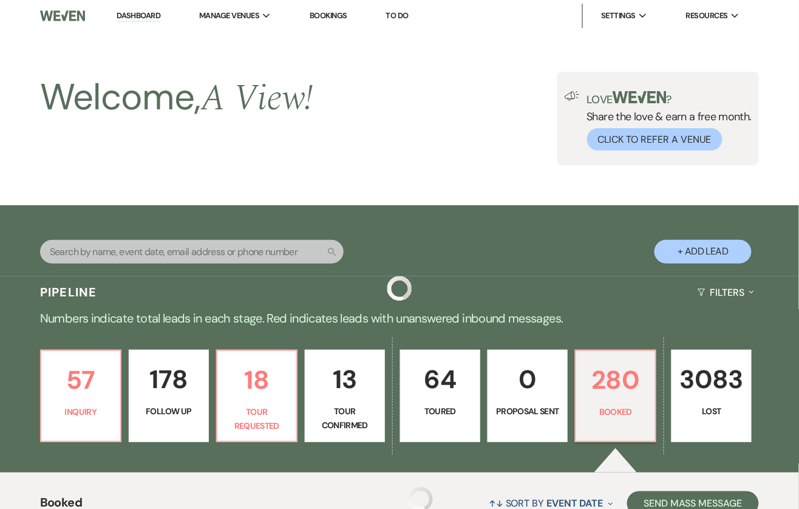
scroll to position [560, 0]
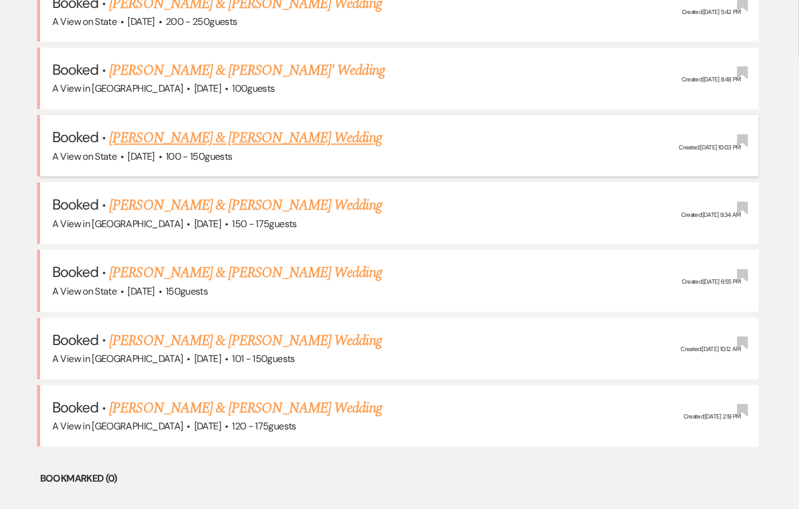
click at [206, 138] on link "[PERSON_NAME] & [PERSON_NAME] Wedding" at bounding box center [245, 138] width 272 height 22
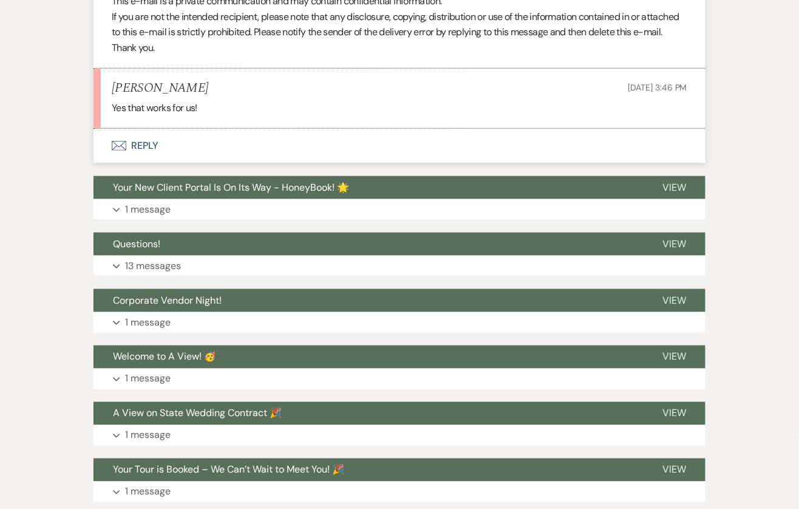
scroll to position [2658, 0]
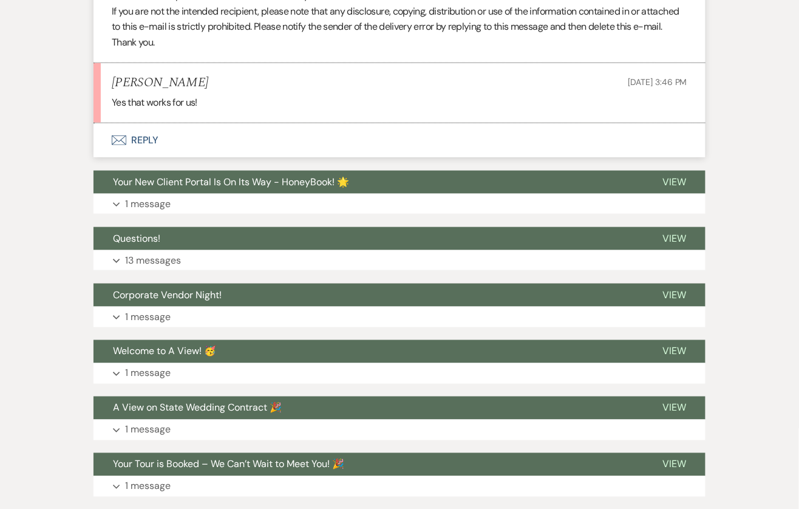
click at [155, 137] on button "Envelope Reply" at bounding box center [399, 140] width 612 height 34
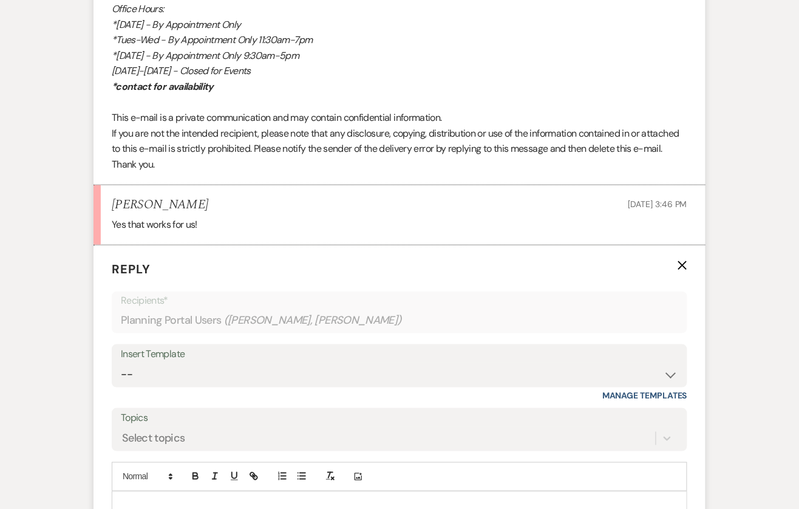
scroll to position [2574, 0]
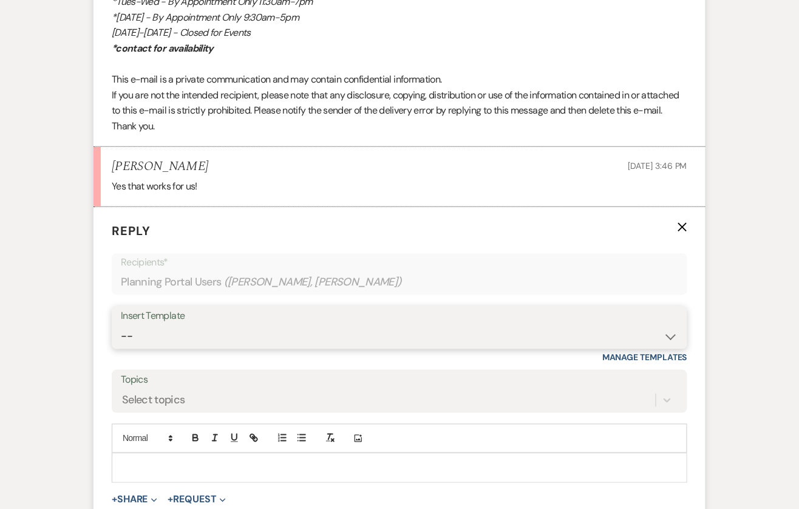
click at [214, 324] on select "-- Tour Confirmation Contract (Pre-Booked Leads) Out of office Inquiry Email Al…" at bounding box center [399, 336] width 557 height 24
select select "3704"
click at [121, 324] on select "-- Tour Confirmation Contract (Pre-Booked Leads) Out of office Inquiry Email Al…" at bounding box center [399, 336] width 557 height 24
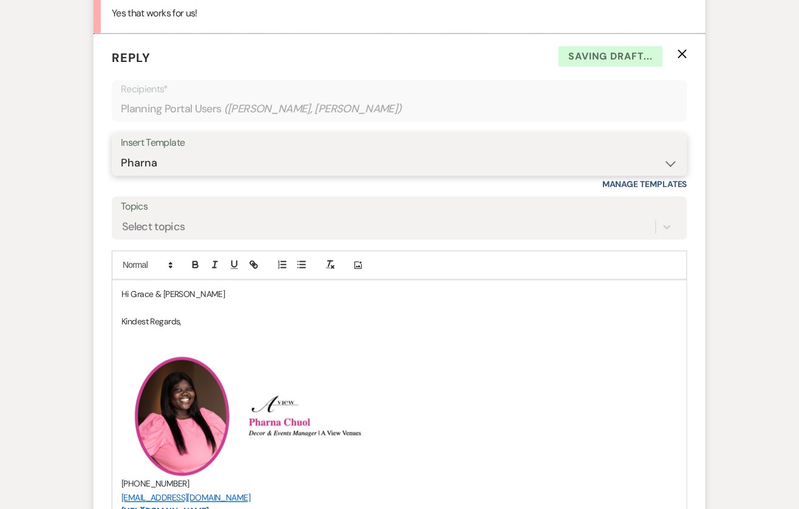
scroll to position [2754, 0]
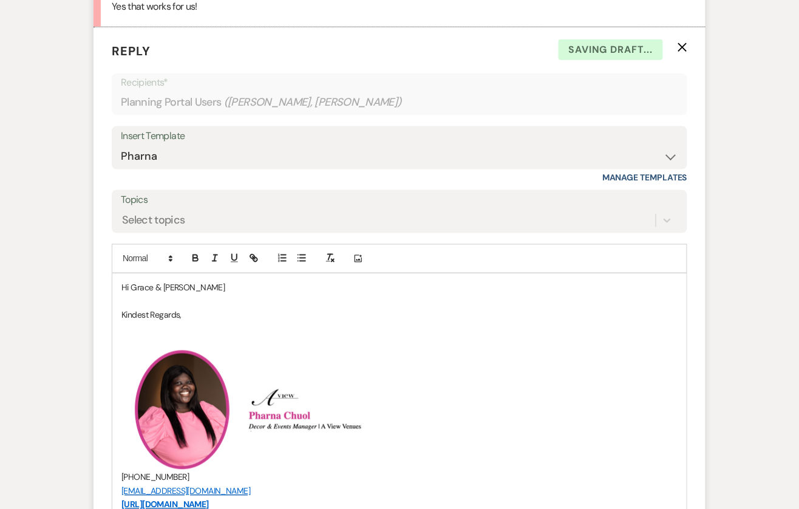
click at [185, 285] on p "Hi Grace & [PERSON_NAME]" at bounding box center [399, 287] width 556 height 13
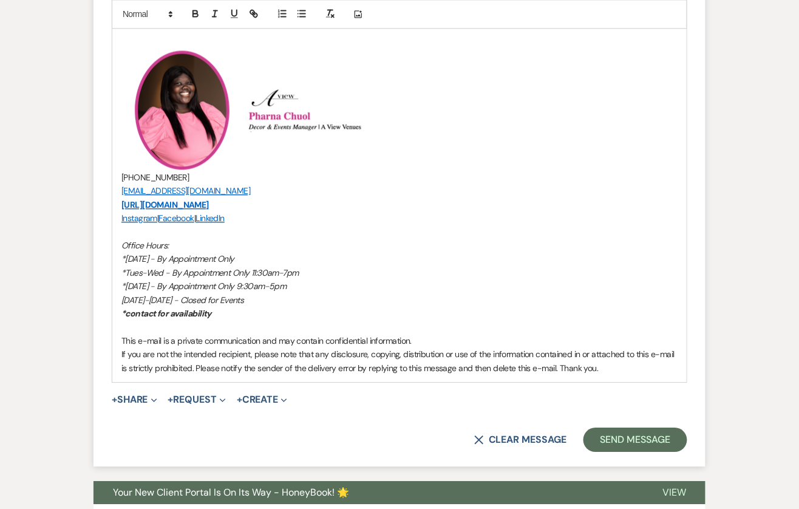
scroll to position [3123, 0]
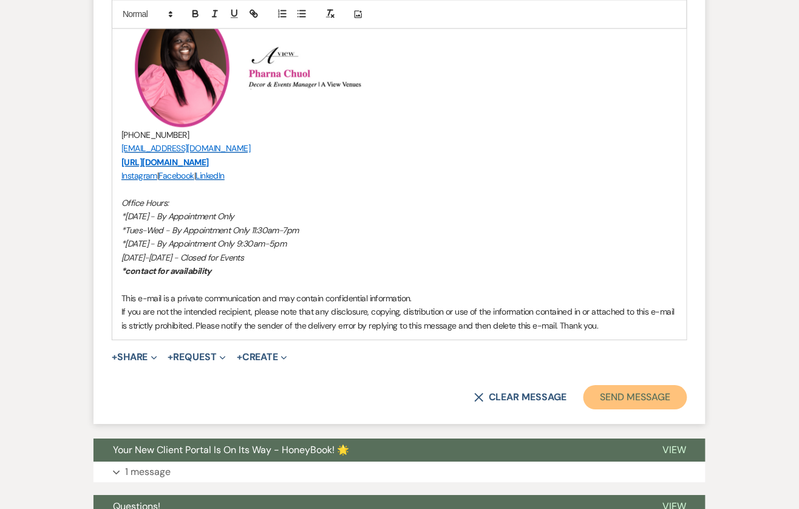
click at [606, 399] on button "Send Message" at bounding box center [635, 397] width 104 height 24
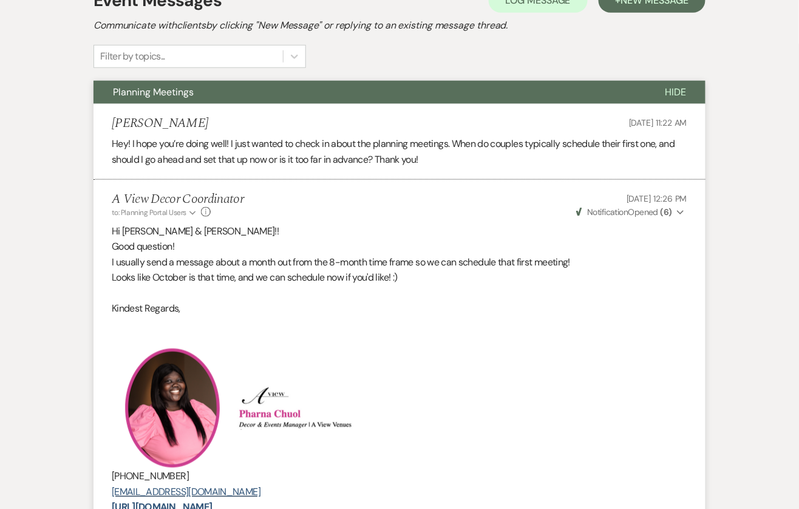
scroll to position [1, 0]
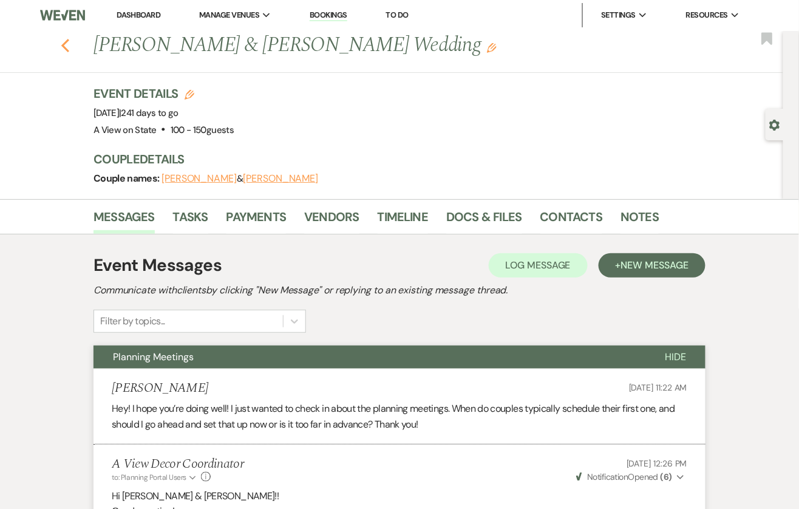
click at [64, 46] on icon "Previous" at bounding box center [65, 45] width 9 height 15
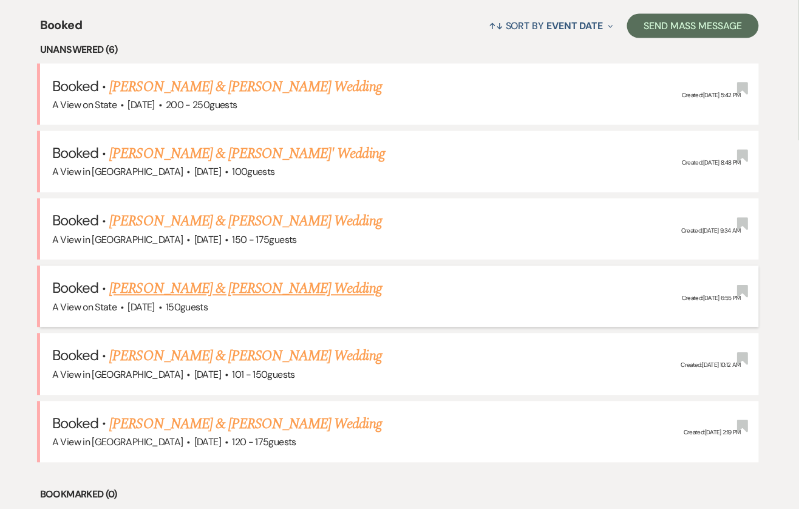
scroll to position [474, 0]
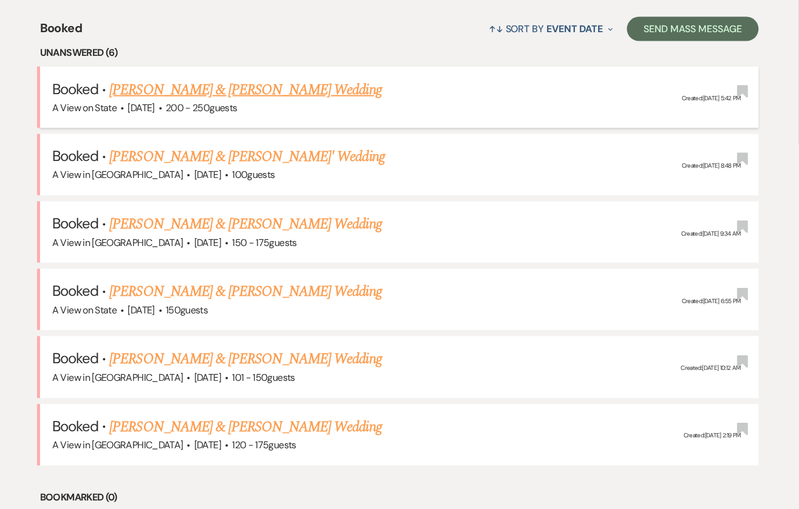
click at [248, 86] on link "[PERSON_NAME] & [PERSON_NAME] Wedding" at bounding box center [245, 90] width 272 height 22
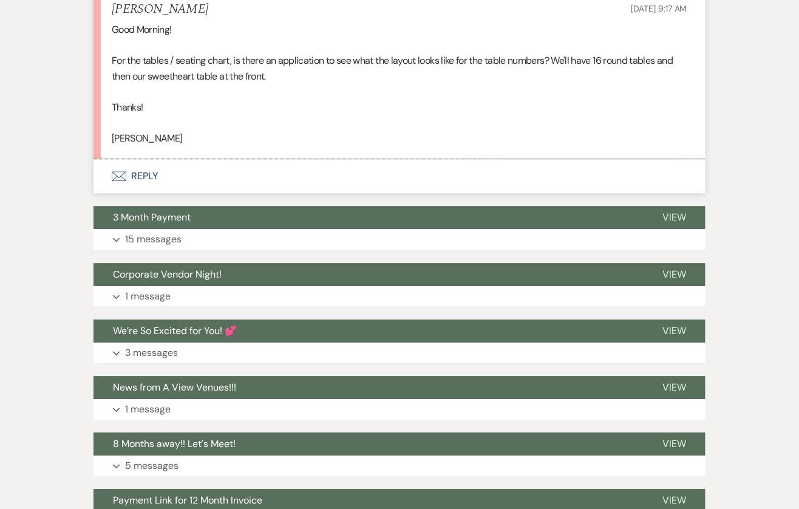
scroll to position [3131, 0]
